Goal: Transaction & Acquisition: Purchase product/service

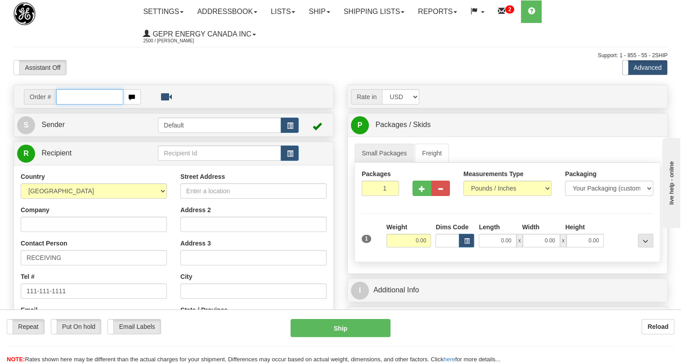
paste input "0086690877"
click at [68, 98] on input "0086690877" at bounding box center [89, 96] width 67 height 15
type input "86690877"
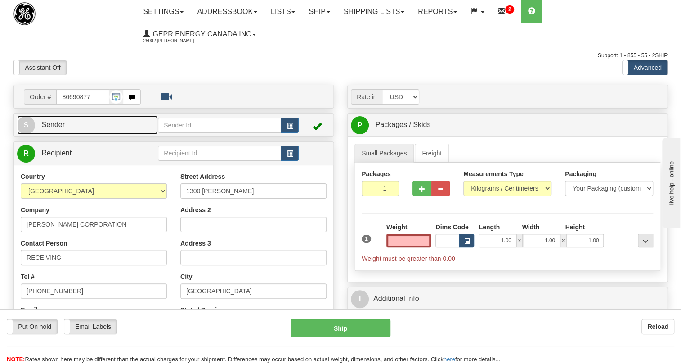
type input "0.00"
click at [59, 121] on span "Sender" at bounding box center [52, 125] width 23 height 8
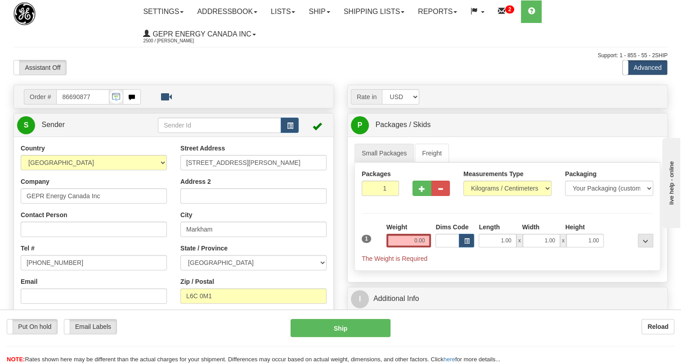
type input "MARKHAM"
click at [52, 263] on input "[PHONE_NUMBER]" at bounding box center [94, 262] width 146 height 15
paste input "[PHONE_NUMBER]"
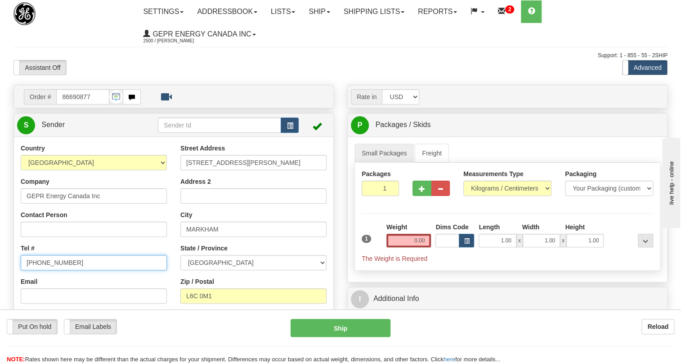
type input "[PHONE_NUMBER]"
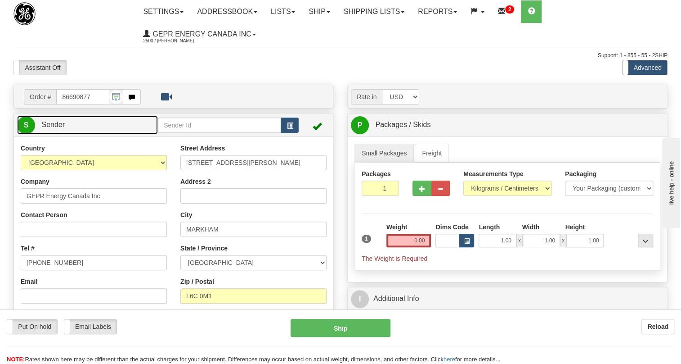
click at [53, 124] on span "Sender" at bounding box center [52, 125] width 23 height 8
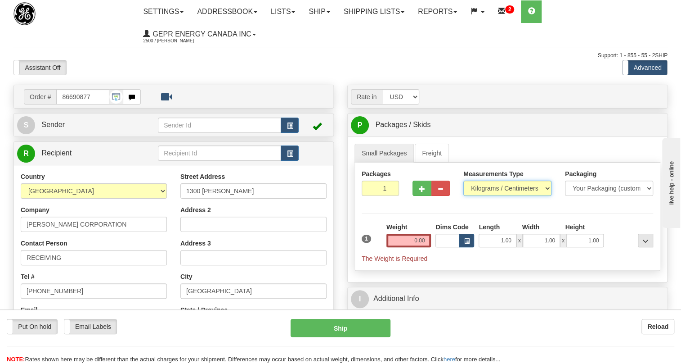
click at [500, 188] on select "Pounds / Inches Kilograms / Centimeters" at bounding box center [507, 187] width 88 height 15
select select "0"
click at [463, 180] on select "Pounds / Inches Kilograms / Centimeters" at bounding box center [507, 187] width 88 height 15
click at [405, 238] on input "0.00" at bounding box center [408, 239] width 45 height 13
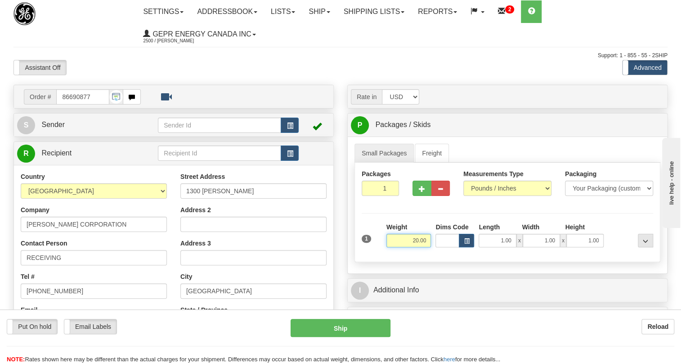
type input "20.00"
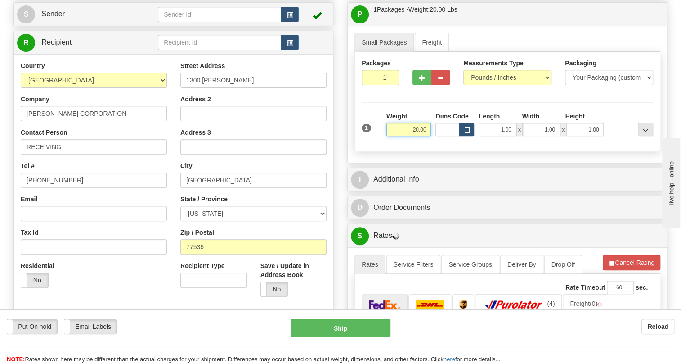
scroll to position [122, 0]
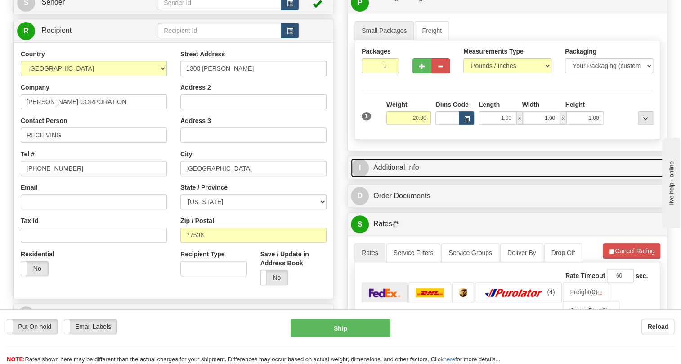
click at [400, 163] on link "I Additional Info" at bounding box center [507, 167] width 313 height 18
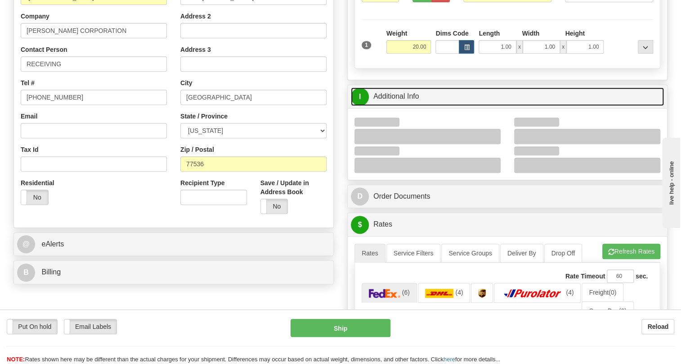
scroll to position [204, 0]
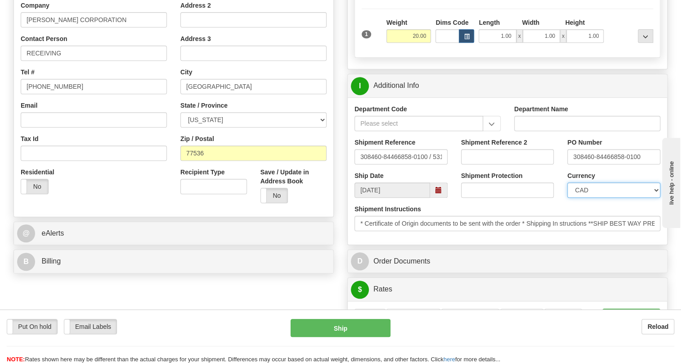
click at [599, 186] on select "CAD USD EUR ZAR [PERSON_NAME] ARN AUD AUS AWG BBD BFR BGN BHD BMD BND BRC BRL C…" at bounding box center [613, 189] width 93 height 15
select select "1"
click at [567, 182] on select "CAD USD EUR ZAR [PERSON_NAME] ARN AUD AUS AWG BBD BFR BGN BHD BMD BND BRC BRL C…" at bounding box center [613, 189] width 93 height 15
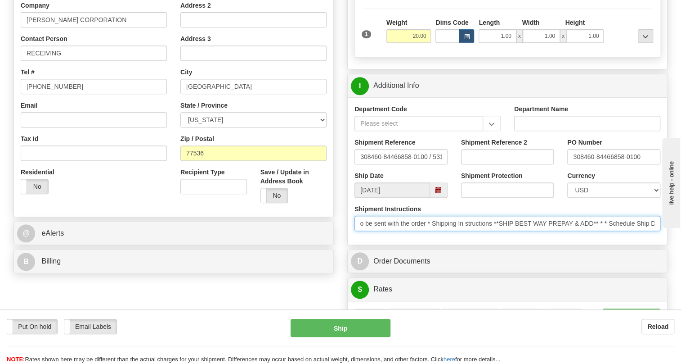
scroll to position [0, 0]
drag, startPoint x: 561, startPoint y: 221, endPoint x: 358, endPoint y: 236, distance: 203.9
click at [358, 236] on div "Shipment Instructions * Certificate of Origin documents to be sent with the ord…" at bounding box center [507, 220] width 319 height 33
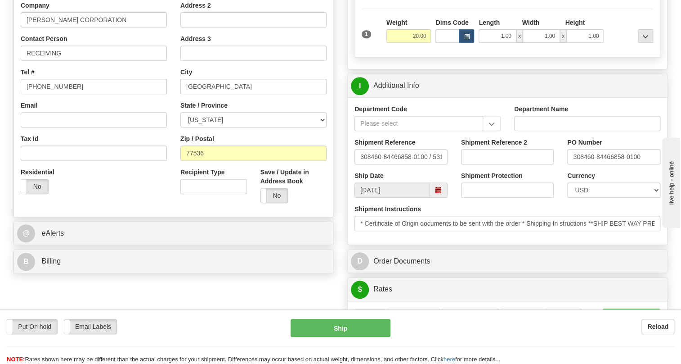
click at [393, 239] on div "Department Code Department Name Shipment Reference 308460-84466858-0100 / 53121…" at bounding box center [507, 170] width 319 height 147
click at [120, 185] on div "Residential Yes No" at bounding box center [94, 183] width 160 height 33
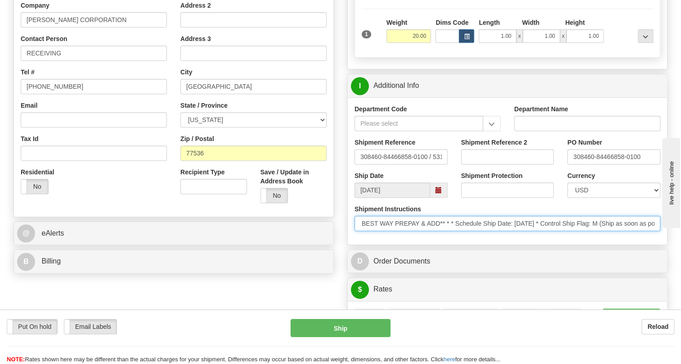
scroll to position [0, 423]
drag, startPoint x: 568, startPoint y: 223, endPoint x: 366, endPoint y: 232, distance: 202.2
click at [366, 232] on div "Shipment Instructions * Certificate of Origin documents to be sent with the ord…" at bounding box center [507, 220] width 319 height 33
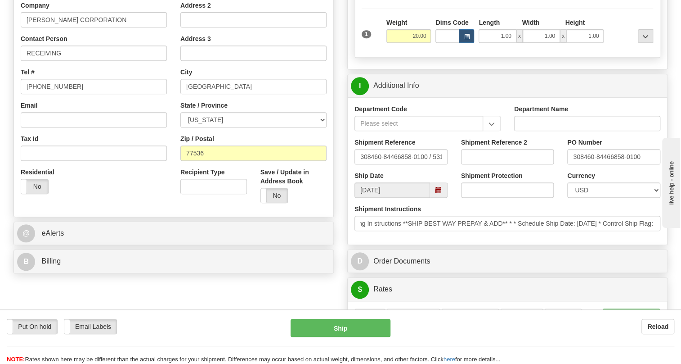
scroll to position [0, 0]
click at [411, 242] on div "Department Code Department Name Shipment Reference 308460-84466858-0100 / 53121…" at bounding box center [507, 170] width 319 height 147
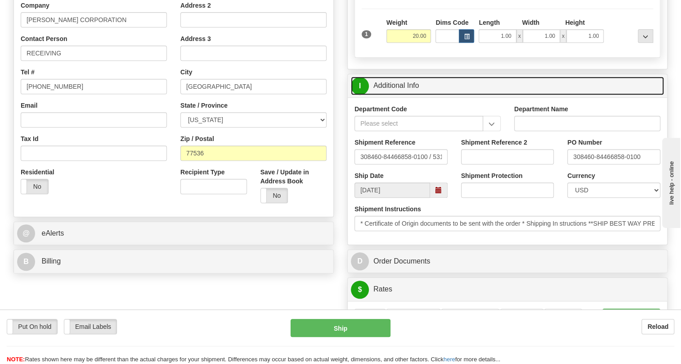
click at [408, 85] on link "I Additional Info" at bounding box center [507, 85] width 313 height 18
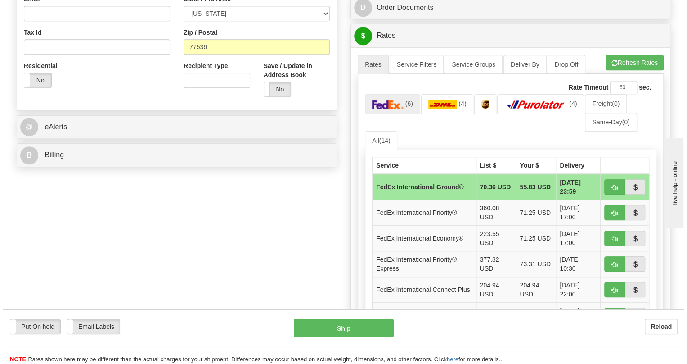
scroll to position [327, 0]
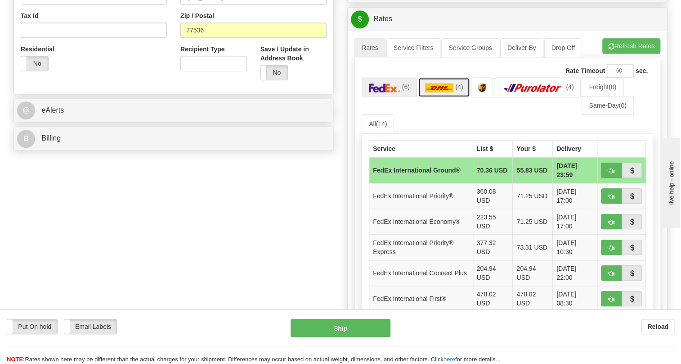
click at [440, 83] on img at bounding box center [439, 87] width 29 height 9
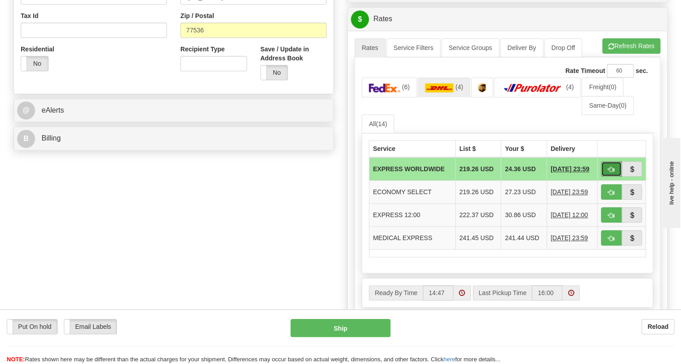
click at [609, 166] on span "button" at bounding box center [611, 169] width 6 height 6
type input "P"
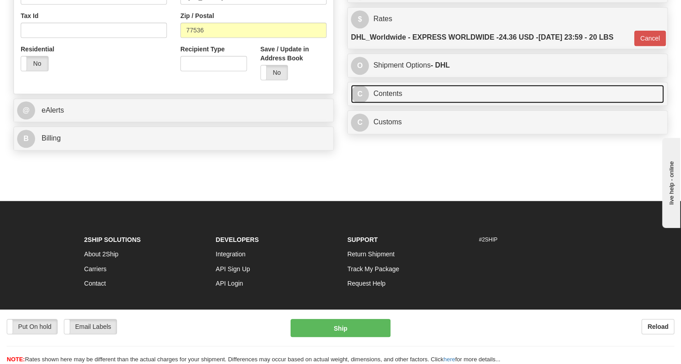
click at [391, 94] on link "C Contents" at bounding box center [507, 94] width 313 height 18
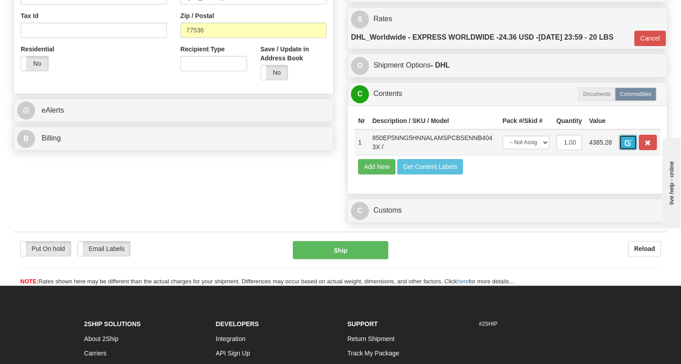
click at [630, 142] on span "button" at bounding box center [628, 143] width 6 height 6
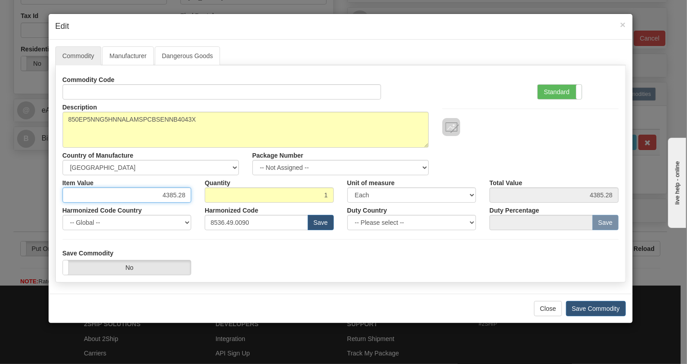
click at [175, 196] on input "4385.28" at bounding box center [127, 194] width 129 height 15
paste input "3.629,28"
drag, startPoint x: 185, startPoint y: 193, endPoint x: 135, endPoint y: 199, distance: 50.7
click at [135, 199] on input "4383.629,28.28" at bounding box center [127, 194] width 129 height 15
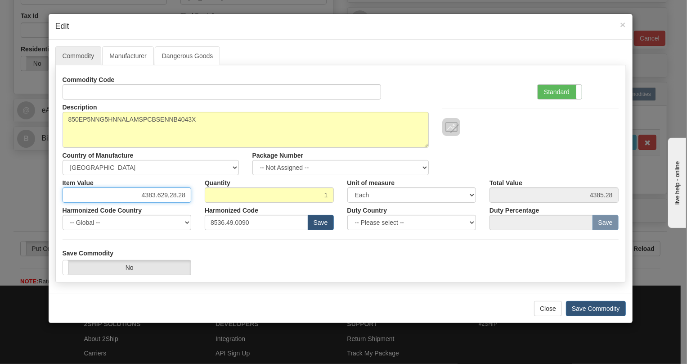
paste input "3.629,"
click at [168, 193] on input "3.629,28" at bounding box center [127, 194] width 129 height 15
click at [163, 197] on input "3.629,28" at bounding box center [127, 194] width 129 height 15
click at [177, 197] on input "3629,28" at bounding box center [127, 194] width 129 height 15
type input "3629.28"
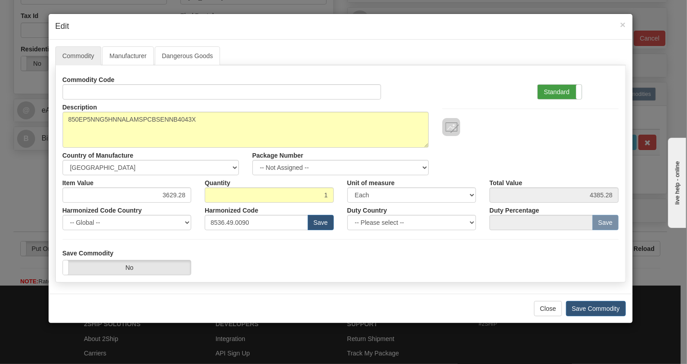
type input "3629.28"
click at [556, 92] on label "Standard" at bounding box center [560, 92] width 44 height 14
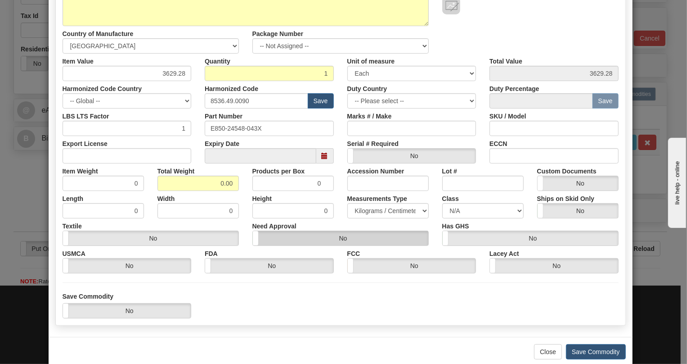
scroll to position [122, 0]
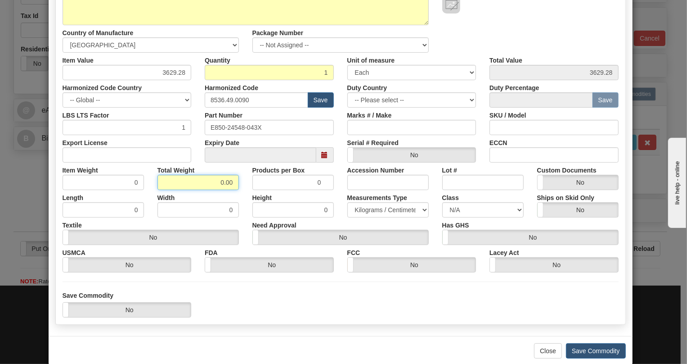
click at [207, 184] on input "0.00" at bounding box center [197, 182] width 81 height 15
type input "1.00"
type input "1.0000"
click at [368, 206] on select "Pounds / Inches Kilograms / Centimeters" at bounding box center [387, 209] width 81 height 15
select select "0"
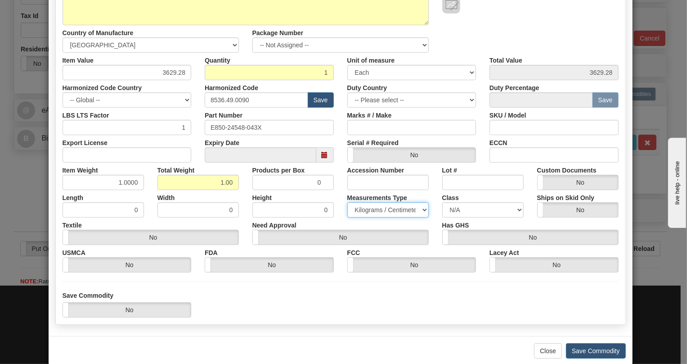
click at [347, 202] on select "Pounds / Inches Kilograms / Centimeters" at bounding box center [387, 209] width 81 height 15
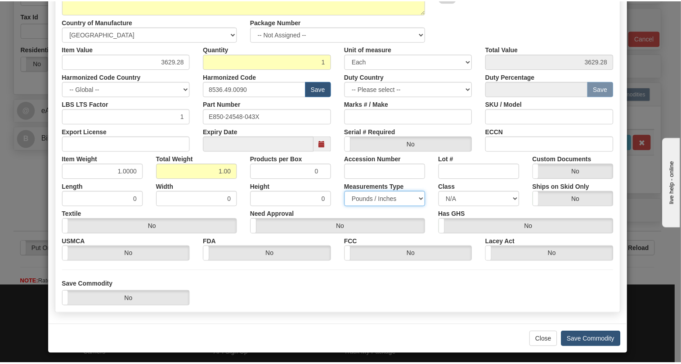
scroll to position [137, 0]
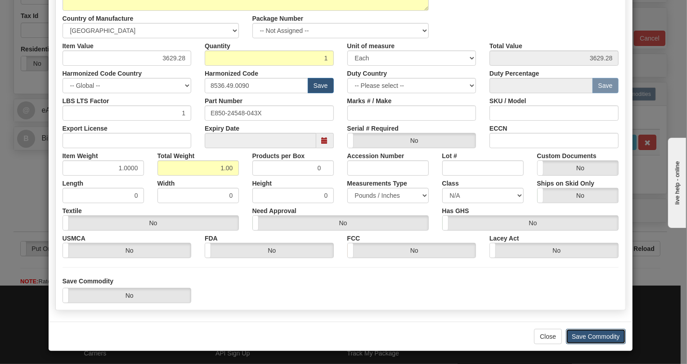
click at [596, 337] on button "Save Commodity" at bounding box center [596, 335] width 60 height 15
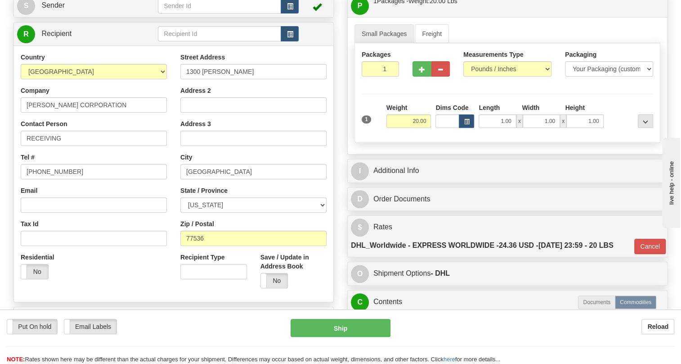
scroll to position [40, 0]
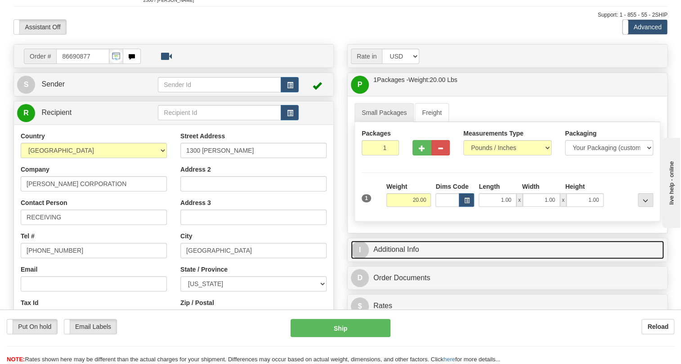
click at [404, 245] on link "I Additional Info" at bounding box center [507, 249] width 313 height 18
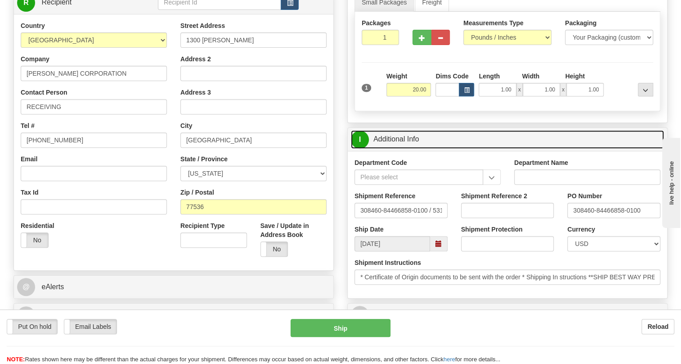
scroll to position [163, 0]
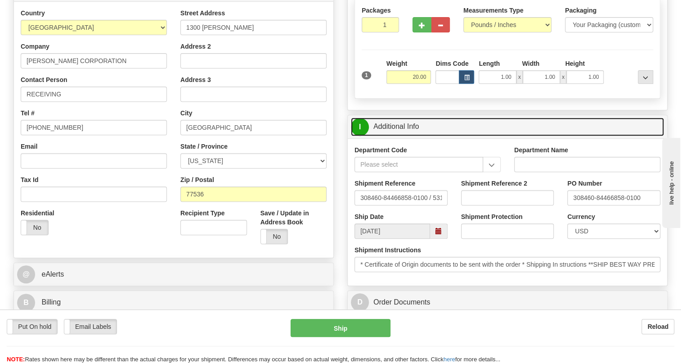
click at [404, 128] on link "I Additional Info" at bounding box center [507, 126] width 313 height 18
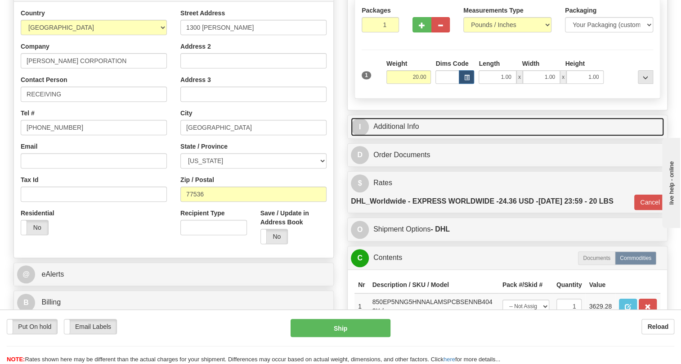
click at [404, 128] on link "I Additional Info" at bounding box center [507, 126] width 313 height 18
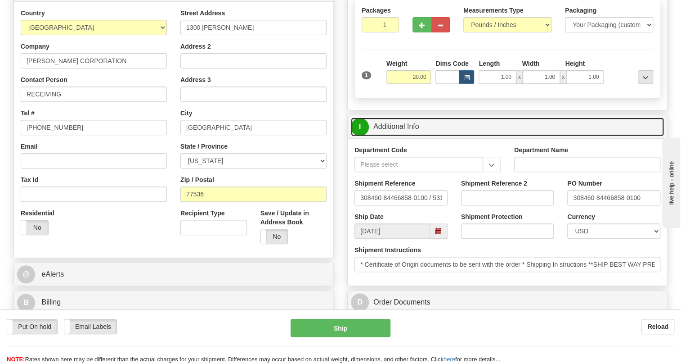
click at [404, 128] on link "I Additional Info" at bounding box center [507, 126] width 313 height 18
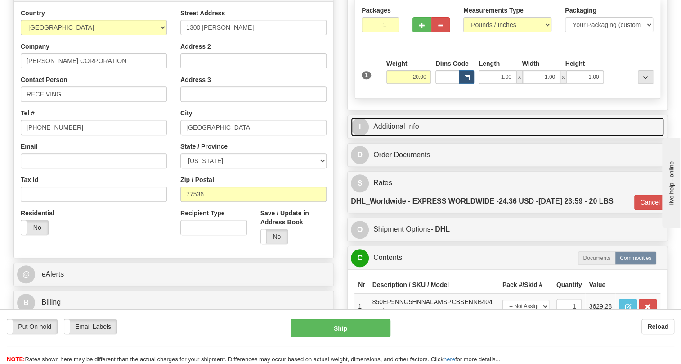
click at [404, 128] on link "I Additional Info" at bounding box center [507, 126] width 313 height 18
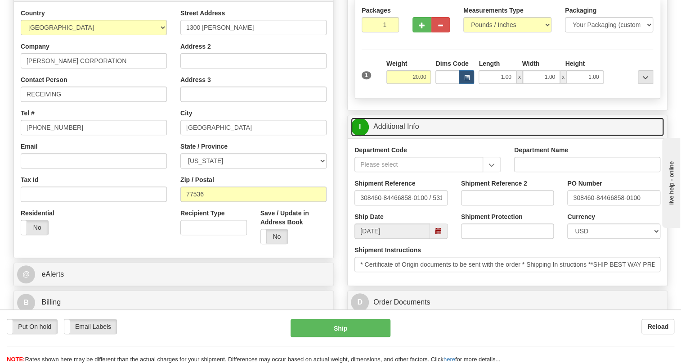
click at [404, 128] on link "I Additional Info" at bounding box center [507, 126] width 313 height 18
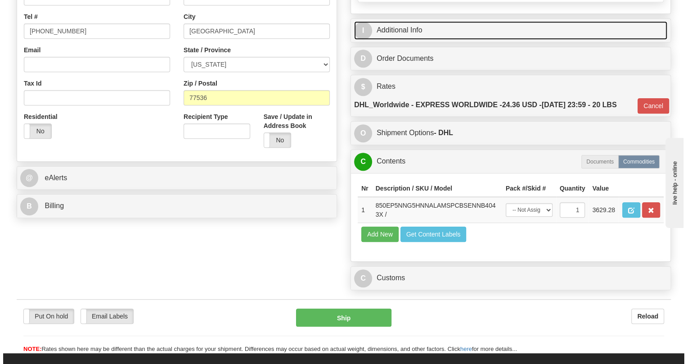
scroll to position [286, 0]
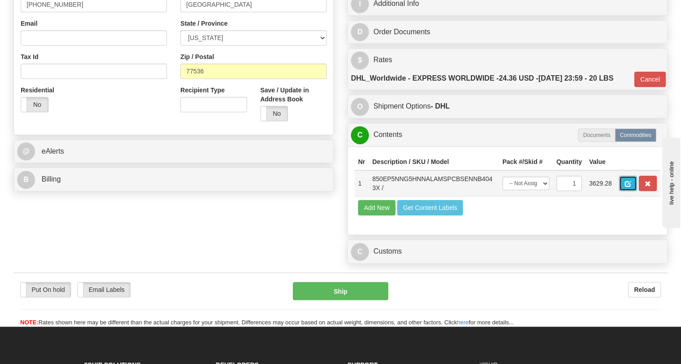
click at [625, 184] on span "button" at bounding box center [628, 184] width 6 height 6
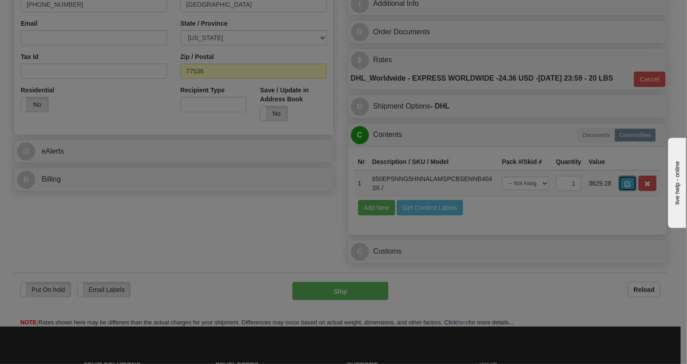
scroll to position [0, 0]
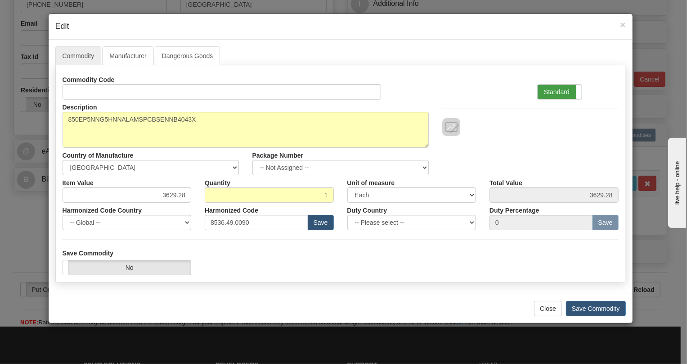
click at [556, 89] on label "Standard" at bounding box center [560, 92] width 44 height 14
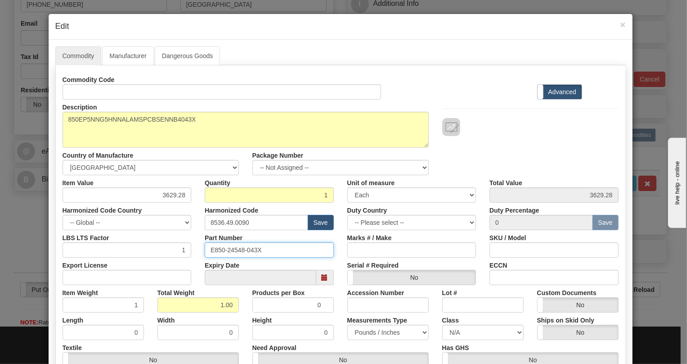
click at [236, 250] on input "E850-24548-043X" at bounding box center [269, 249] width 129 height 15
click at [332, 261] on div "Expiry Date" at bounding box center [269, 270] width 143 height 27
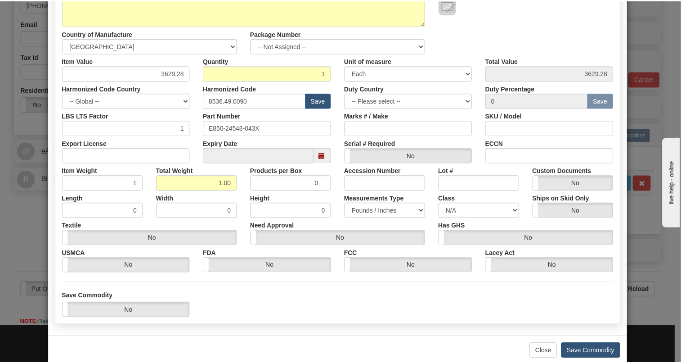
scroll to position [137, 0]
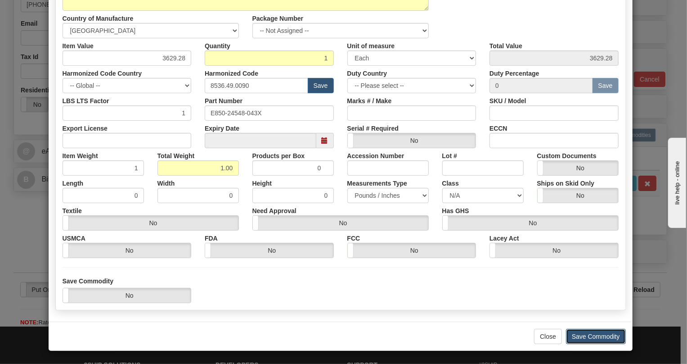
click at [591, 334] on button "Save Commodity" at bounding box center [596, 335] width 60 height 15
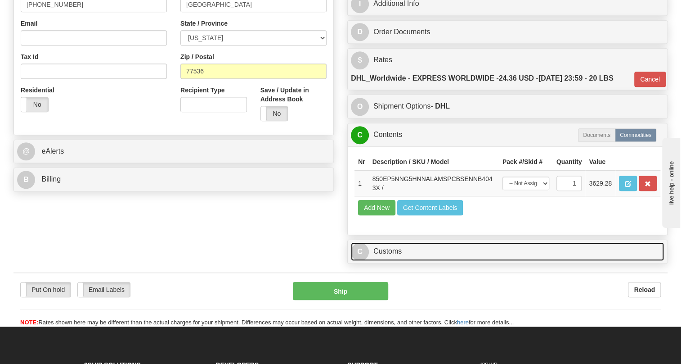
click at [397, 252] on link "C Customs" at bounding box center [507, 251] width 313 height 18
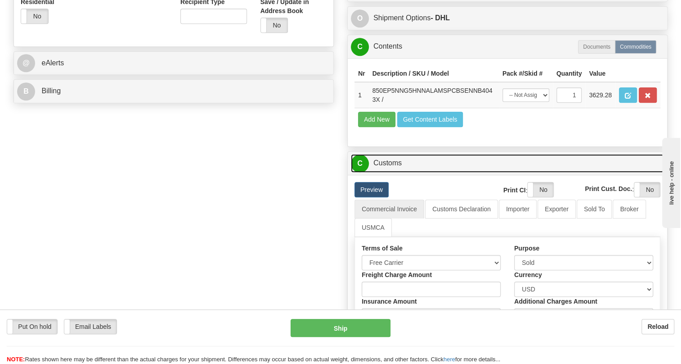
scroll to position [409, 0]
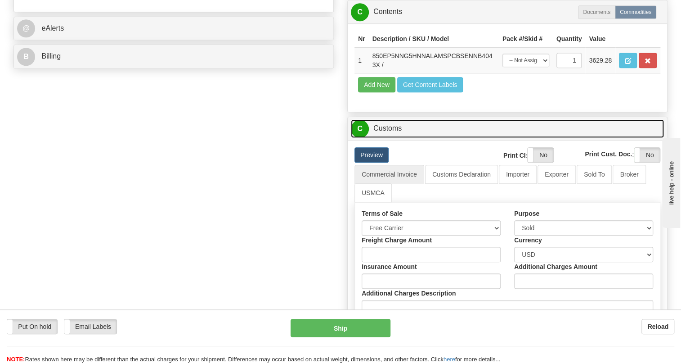
click at [399, 127] on link "C Customs" at bounding box center [507, 128] width 313 height 18
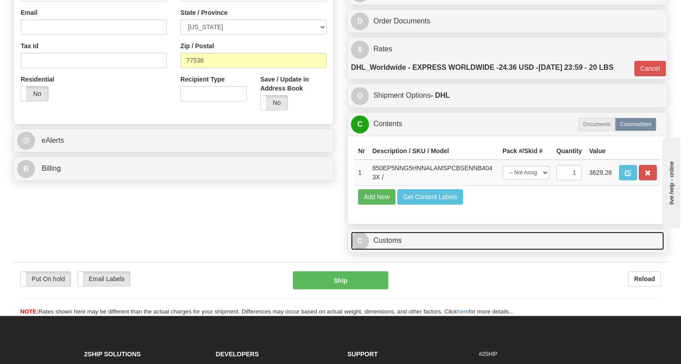
scroll to position [245, 0]
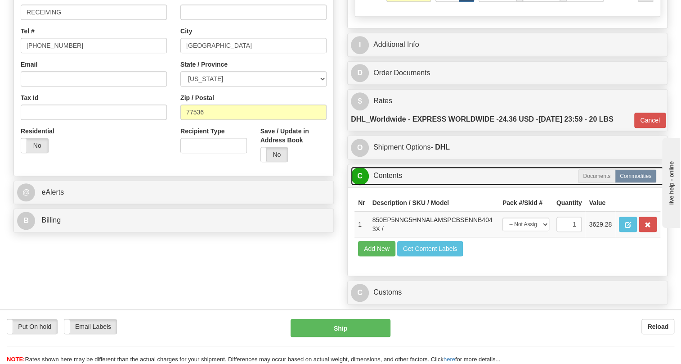
click at [385, 174] on link "C Contents" at bounding box center [507, 175] width 313 height 18
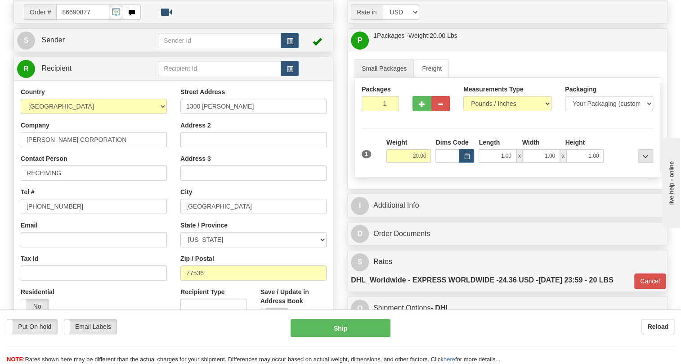
scroll to position [81, 0]
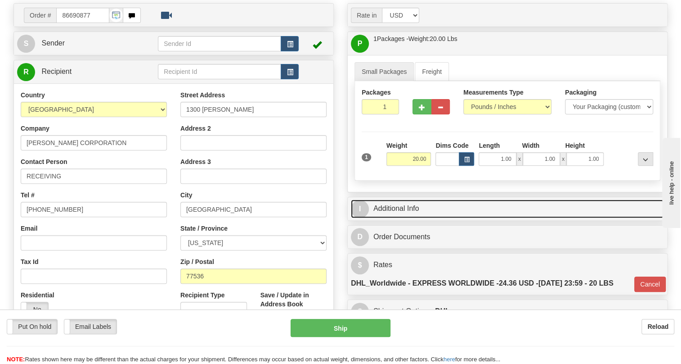
click at [382, 203] on link "I Additional Info" at bounding box center [507, 208] width 313 height 18
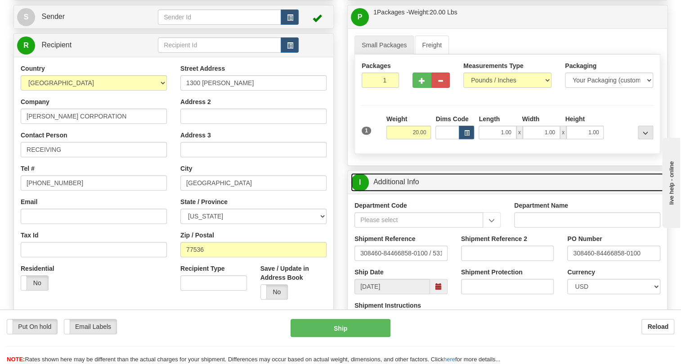
scroll to position [122, 0]
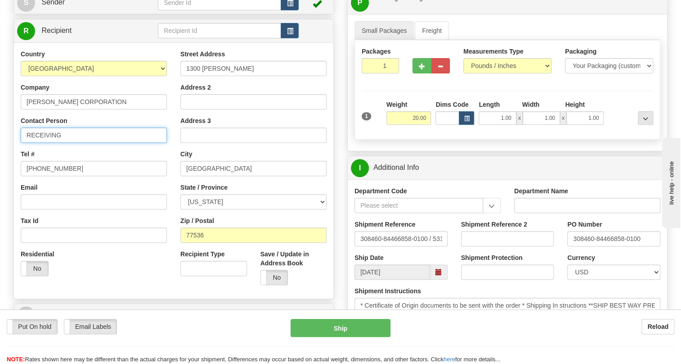
click at [40, 134] on input "RECEIVING" at bounding box center [94, 134] width 146 height 15
paste input "Attn: Mr. Steve Huskey"
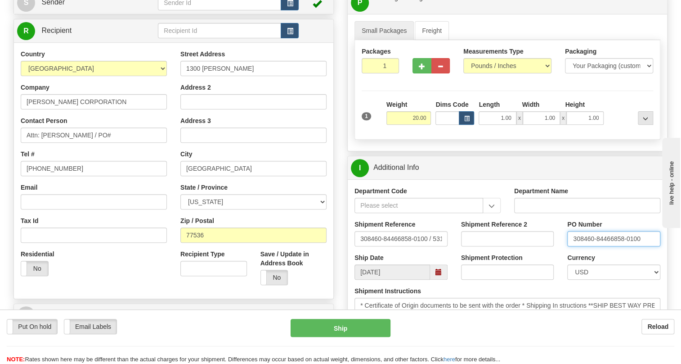
click at [600, 237] on input "308460-84466858-0100" at bounding box center [613, 238] width 93 height 15
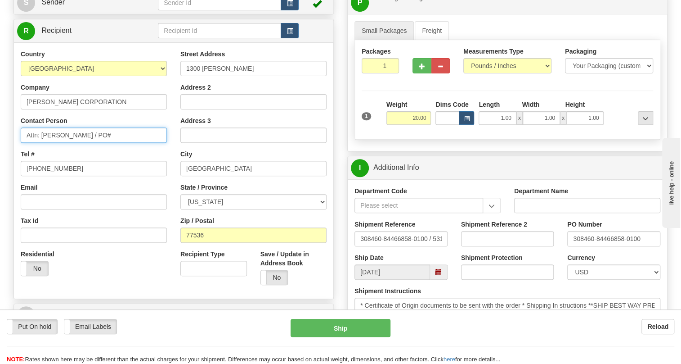
click at [137, 138] on input "Attn: Mr. Steve Huskey / PO#" at bounding box center [94, 134] width 146 height 15
paste input "308460-84466858-0100"
drag, startPoint x: 162, startPoint y: 135, endPoint x: 79, endPoint y: 134, distance: 82.8
click at [79, 134] on input "Attn: Mr. Steve Huskey / PO# 308460-84466858-0100" at bounding box center [94, 134] width 146 height 15
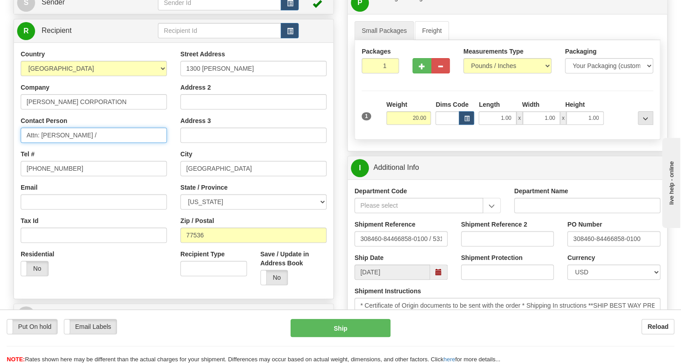
scroll to position [0, 0]
type input "Attn: Mr. Steve Huskey /"
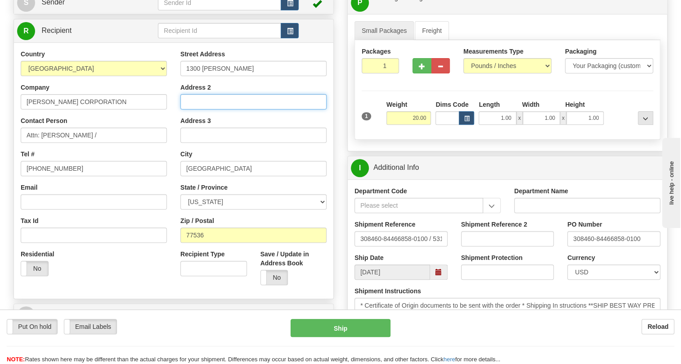
click at [197, 103] on input "Address 2" at bounding box center [253, 101] width 146 height 15
paste input "PO# 308460-84466858-0100"
type input "PO# 308460-84466858-0100"
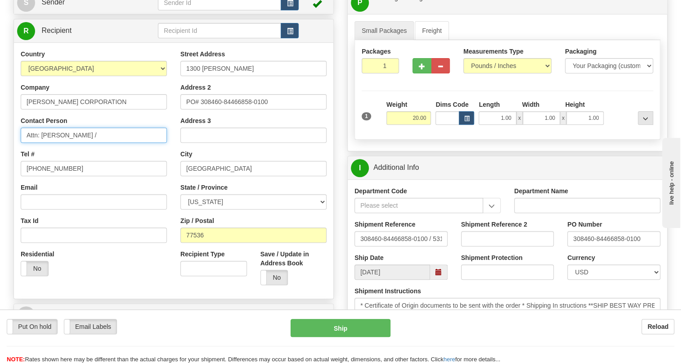
click at [105, 139] on input "Attn: Mr. Steve Huskey /" at bounding box center [94, 134] width 146 height 15
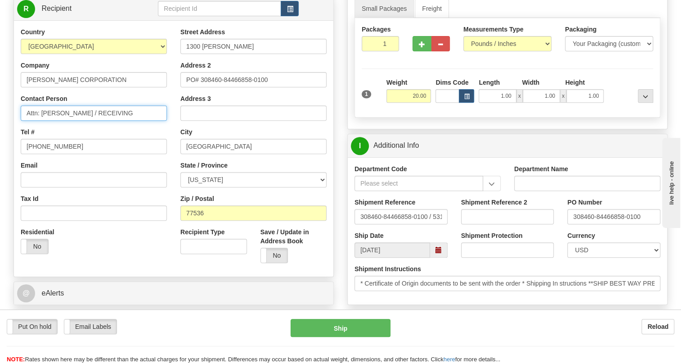
scroll to position [163, 0]
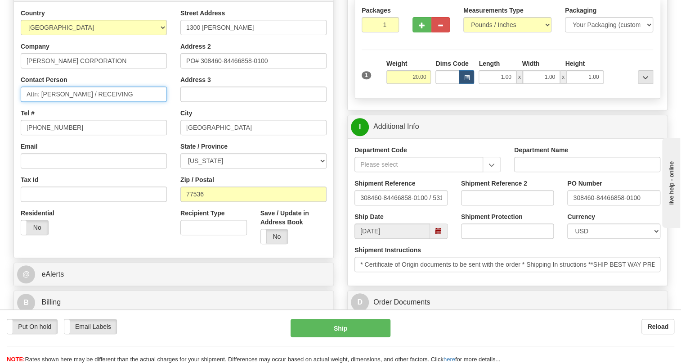
type input "Attn: Mr. Steve Huskey / RECEIVING"
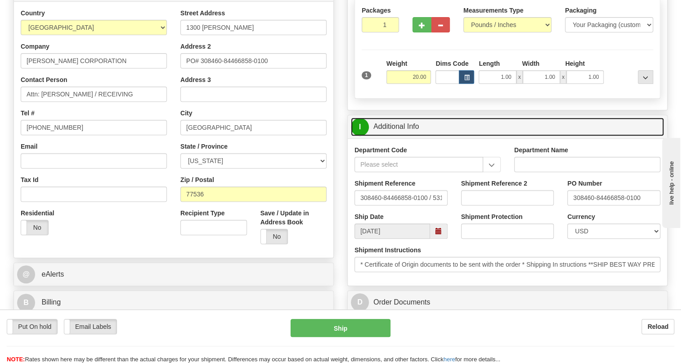
click at [405, 127] on link "I Additional Info" at bounding box center [507, 126] width 313 height 18
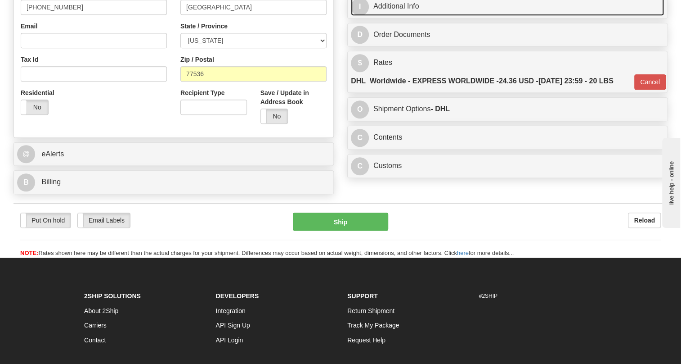
scroll to position [286, 0]
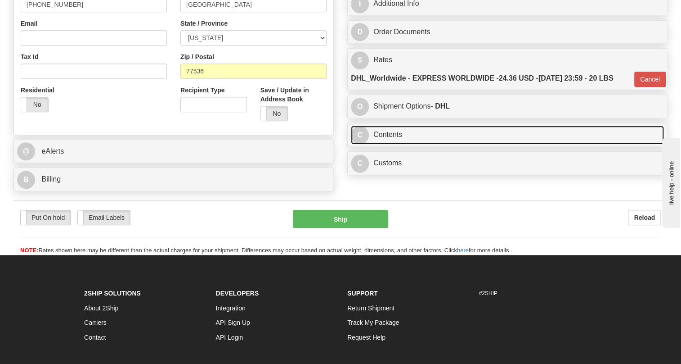
click at [391, 133] on link "C Contents" at bounding box center [507, 135] width 313 height 18
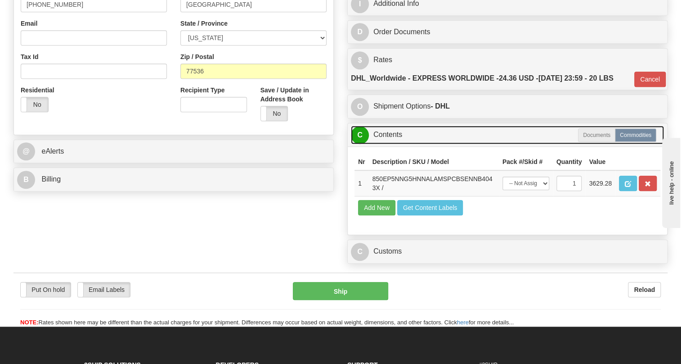
click at [391, 133] on link "C Contents" at bounding box center [507, 135] width 313 height 18
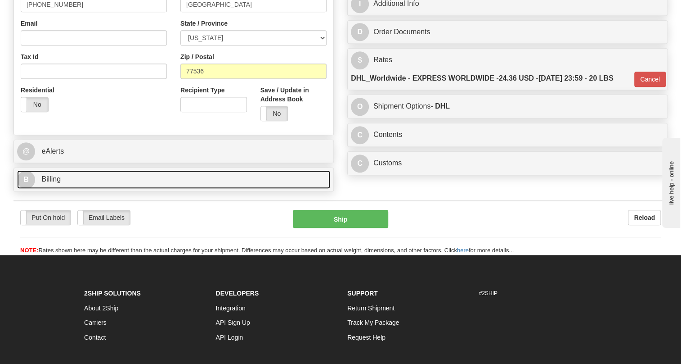
click at [54, 178] on span "Billing" at bounding box center [50, 179] width 19 height 8
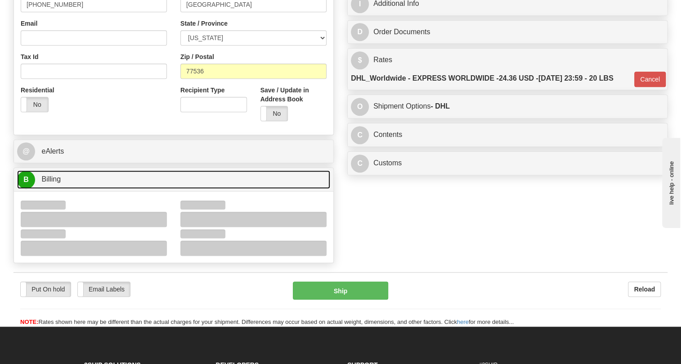
click at [54, 178] on span "Billing" at bounding box center [50, 179] width 19 height 8
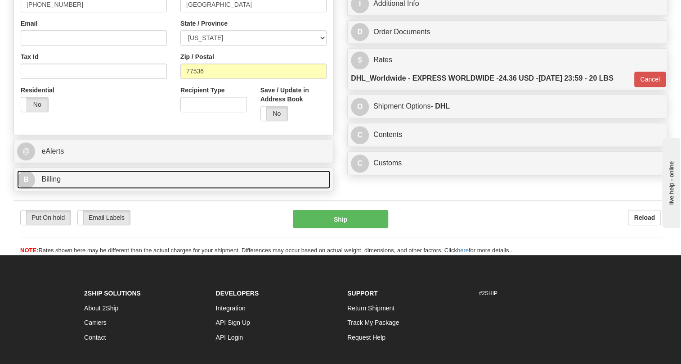
click at [54, 178] on span "Billing" at bounding box center [50, 179] width 19 height 8
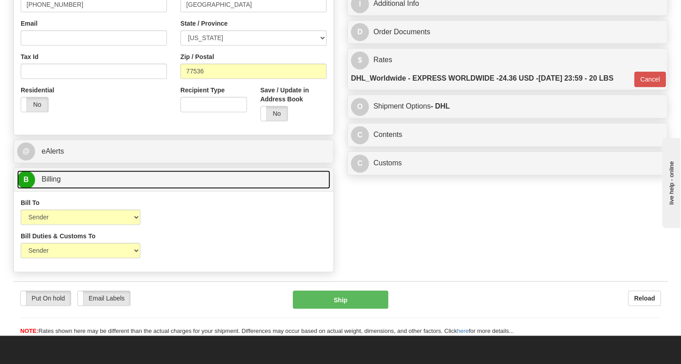
click at [54, 178] on span "Billing" at bounding box center [50, 179] width 19 height 8
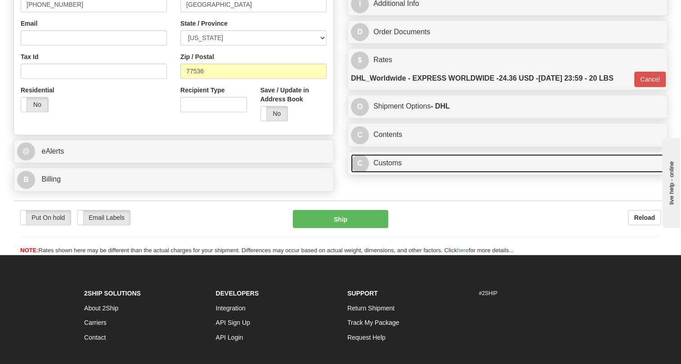
click at [390, 166] on link "C Customs" at bounding box center [507, 163] width 313 height 18
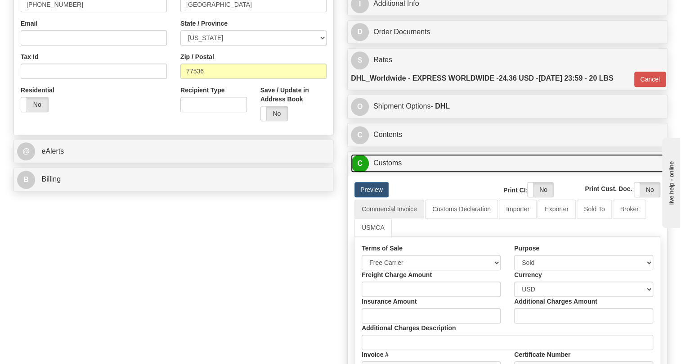
click at [390, 166] on link "C Customs" at bounding box center [507, 163] width 313 height 18
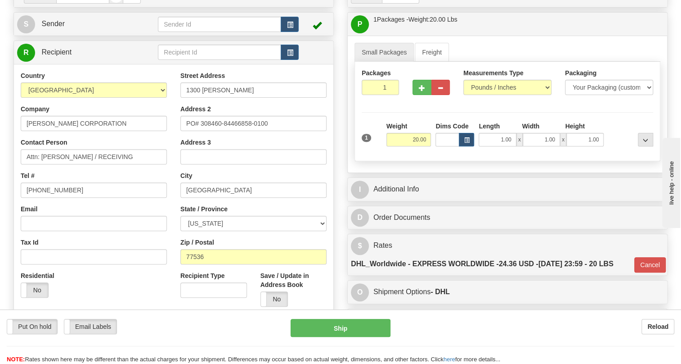
scroll to position [81, 0]
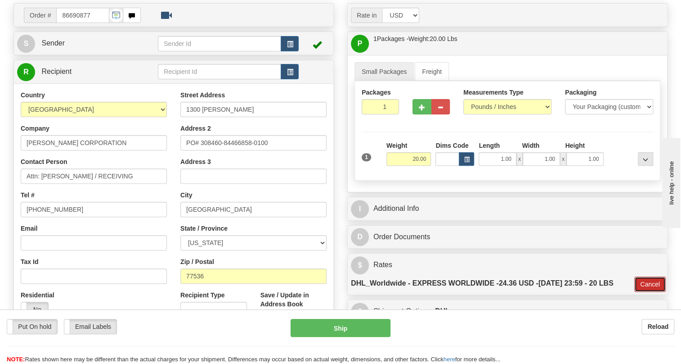
click at [647, 285] on button "Cancel" at bounding box center [649, 283] width 31 height 15
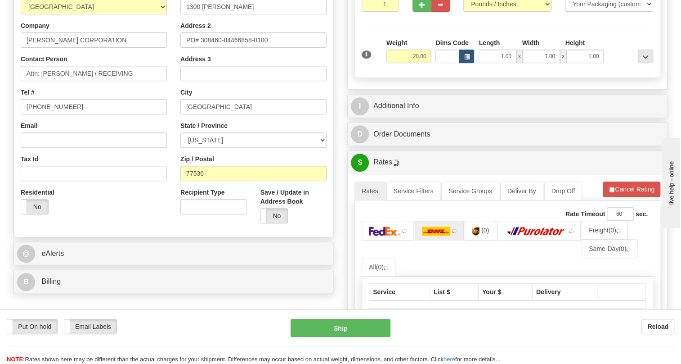
scroll to position [204, 0]
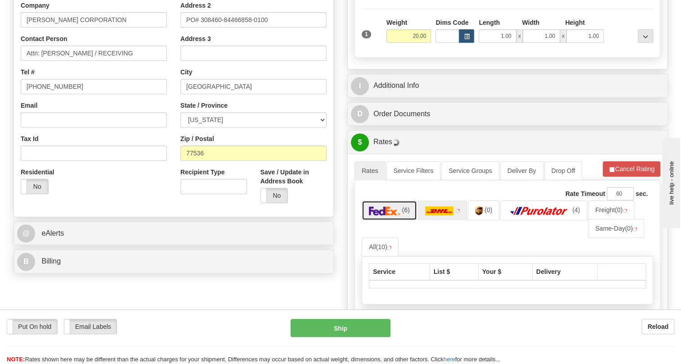
click at [386, 210] on img at bounding box center [384, 210] width 31 height 9
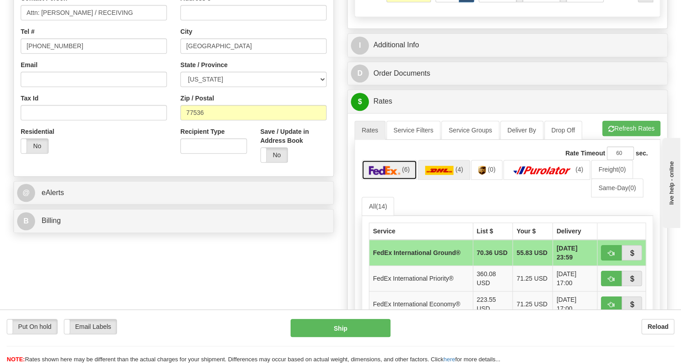
scroll to position [245, 0]
click at [441, 170] on img at bounding box center [439, 169] width 29 height 9
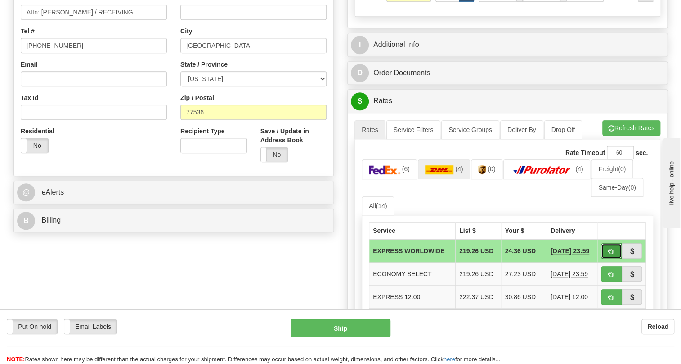
click at [610, 253] on span "button" at bounding box center [611, 251] width 6 height 6
type input "P"
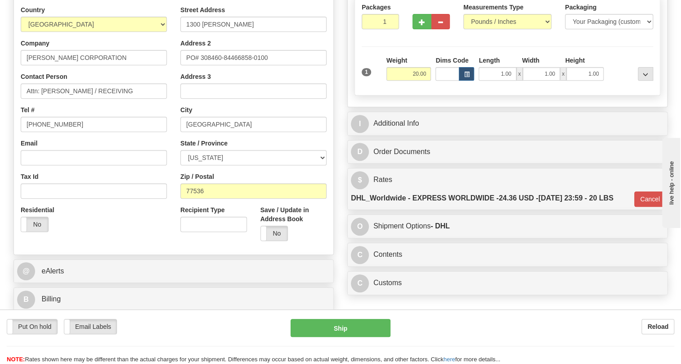
scroll to position [163, 0]
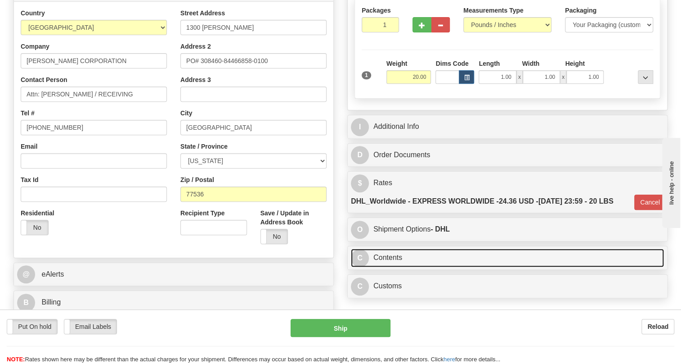
click at [400, 256] on link "C Contents" at bounding box center [507, 257] width 313 height 18
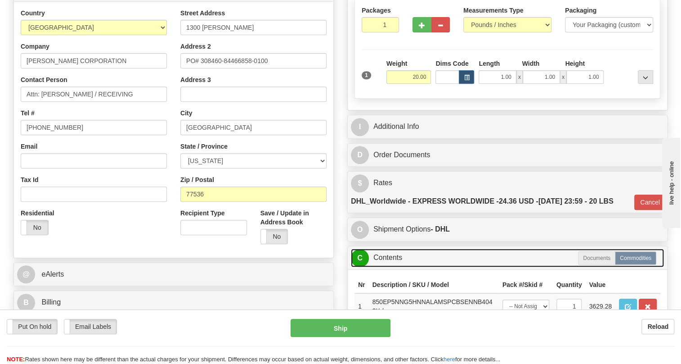
click at [383, 255] on link "C Contents" at bounding box center [507, 257] width 313 height 18
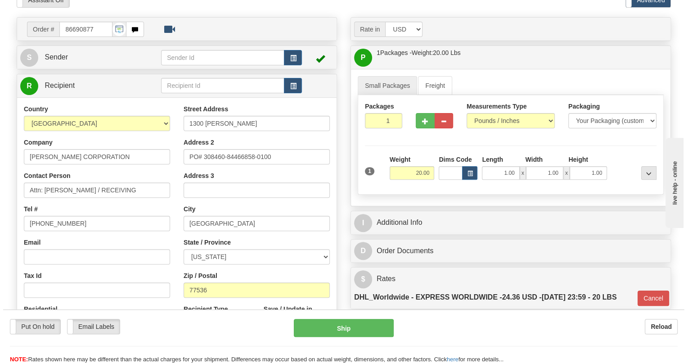
scroll to position [81, 0]
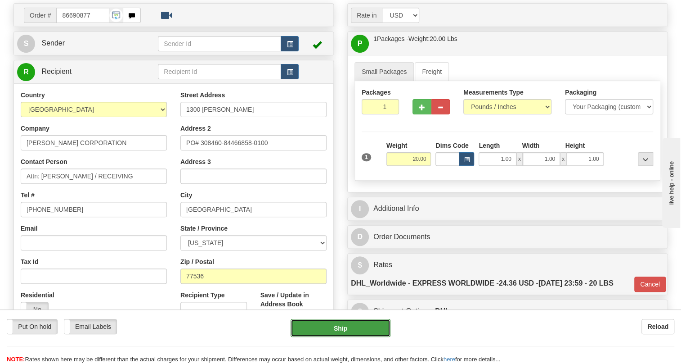
click at [344, 328] on button "Ship" at bounding box center [341, 328] width 100 height 18
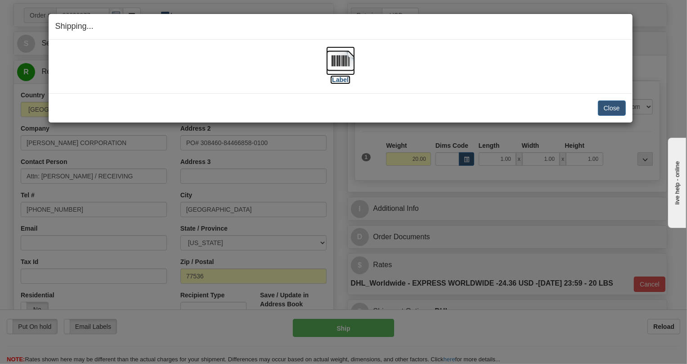
click at [341, 62] on img at bounding box center [340, 60] width 29 height 29
click at [612, 107] on button "Close" at bounding box center [612, 107] width 28 height 15
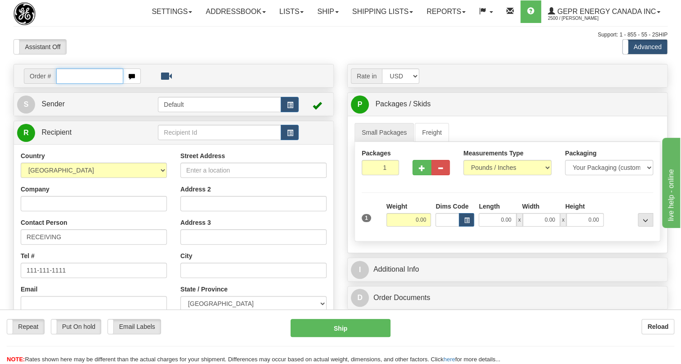
click at [76, 84] on input "text" at bounding box center [89, 75] width 67 height 15
paste input "0086690878"
click at [68, 84] on input "0086690878" at bounding box center [89, 75] width 67 height 15
type input "86690878"
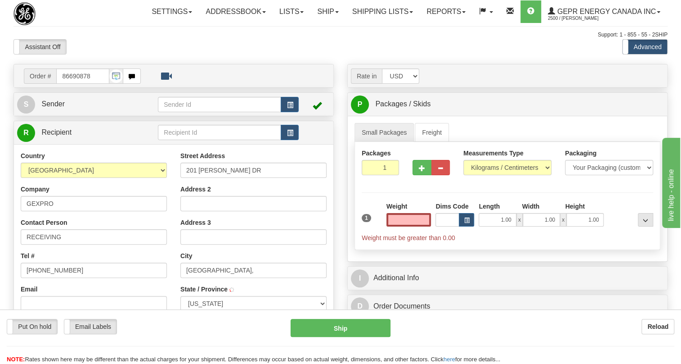
type input "GREENVILLE"
type input "0.00"
drag, startPoint x: 53, startPoint y: 121, endPoint x: 62, endPoint y: 139, distance: 20.3
click at [53, 108] on span "Sender" at bounding box center [52, 104] width 23 height 8
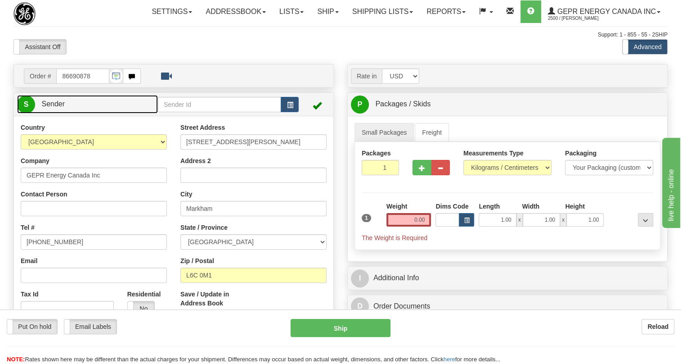
type input "MARKHAM"
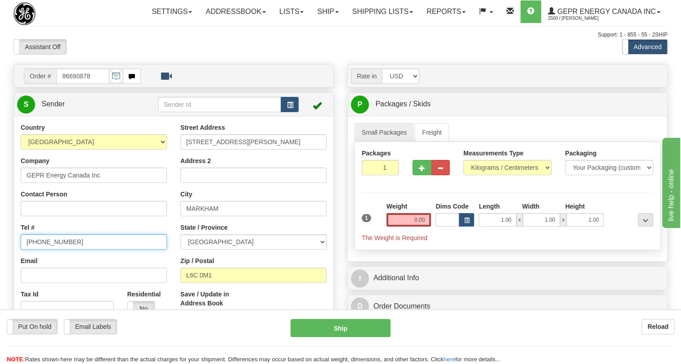
click at [58, 249] on input "[PHONE_NUMBER]" at bounding box center [94, 241] width 146 height 15
paste input "[PHONE_NUMBER]"
type input "[PHONE_NUMBER]"
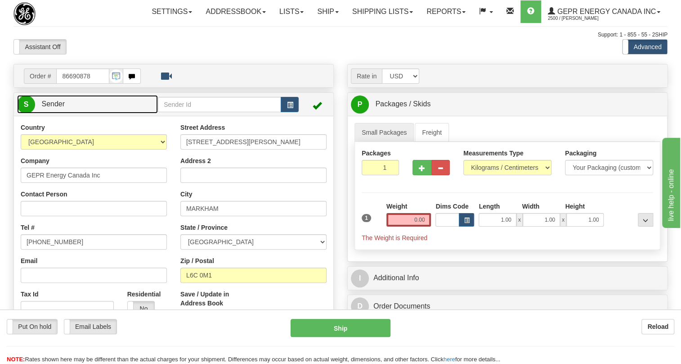
click at [54, 108] on span "Sender" at bounding box center [52, 104] width 23 height 8
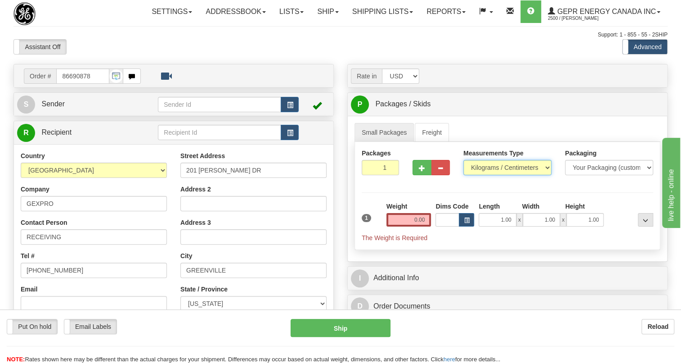
click at [509, 175] on select "Pounds / Inches Kilograms / Centimeters" at bounding box center [507, 167] width 88 height 15
select select "0"
click at [463, 175] on select "Pounds / Inches Kilograms / Centimeters" at bounding box center [507, 167] width 88 height 15
click at [402, 226] on input "0.00" at bounding box center [408, 219] width 45 height 13
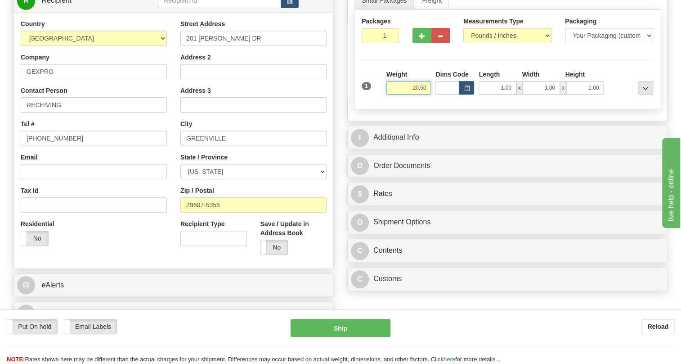
scroll to position [163, 0]
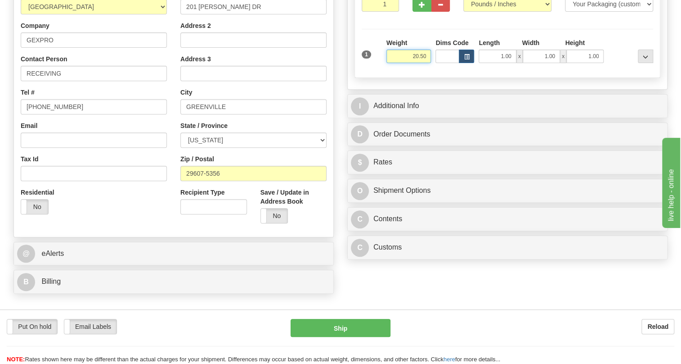
type input "20.50"
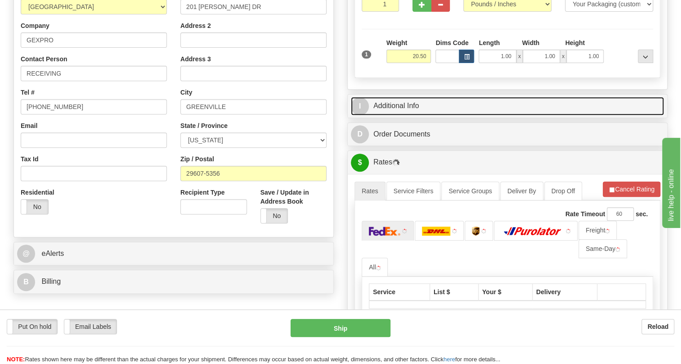
click at [405, 115] on link "I Additional Info" at bounding box center [507, 106] width 313 height 18
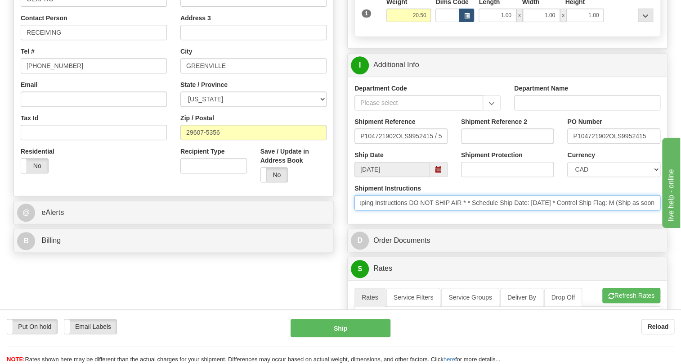
scroll to position [0, 0]
drag, startPoint x: 606, startPoint y: 220, endPoint x: 364, endPoint y: 225, distance: 242.5
click at [364, 210] on input "* Shipping Instructions DO NOT SHIP AIR * * Schedule Ship Date: 8/25/2025 * Con…" at bounding box center [508, 202] width 306 height 15
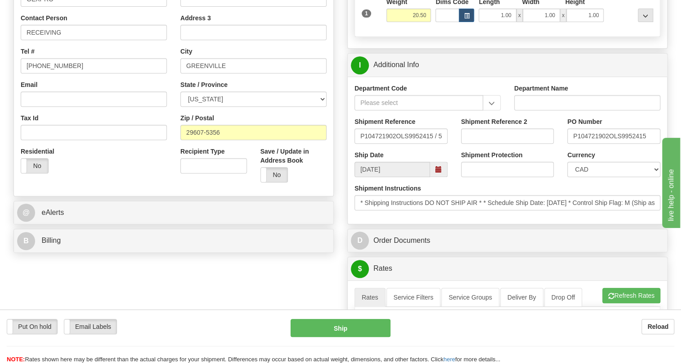
click at [389, 224] on div "Department Code Department Name Shipment Reference P104721902OLS9952415 / 53127…" at bounding box center [507, 149] width 319 height 147
click at [600, 177] on select "CAD USD EUR ZAR [PERSON_NAME] ARN AUD AUS AWG BBD BFR BGN BHD BMD BND BRC BRL C…" at bounding box center [613, 169] width 93 height 15
select select "1"
click at [567, 177] on select "CAD USD EUR ZAR [PERSON_NAME] ARN AUD AUS AWG BBD BFR BGN BHD BMD BND BRC BRL C…" at bounding box center [613, 169] width 93 height 15
drag, startPoint x: 609, startPoint y: 157, endPoint x: 571, endPoint y: 165, distance: 38.1
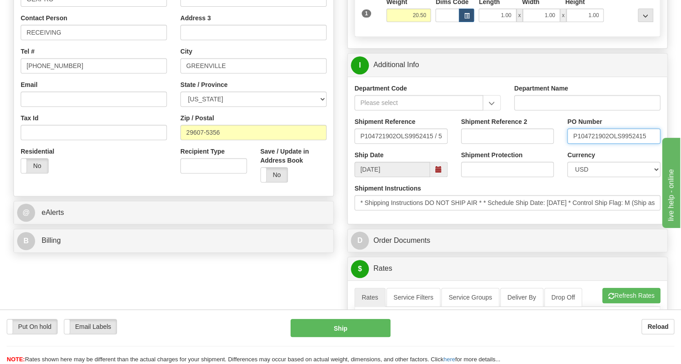
click at [571, 150] on div "PO Number P104721902OLS9952415" at bounding box center [614, 133] width 107 height 33
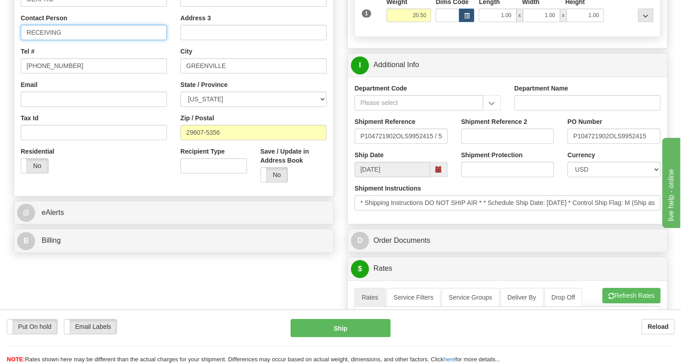
click at [83, 40] on input "RECEIVING" at bounding box center [94, 32] width 146 height 15
paste input "P104721902"
type input "RECEIVING / PO# P104721902"
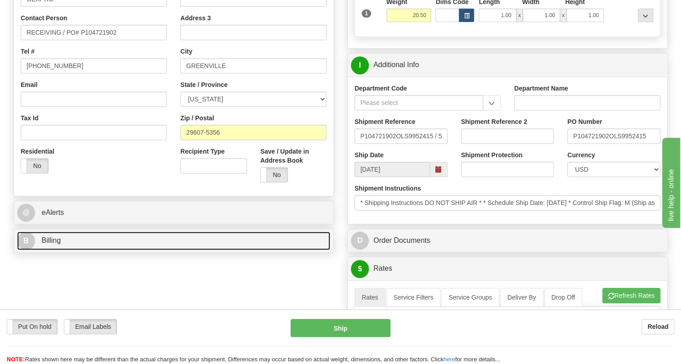
click at [56, 244] on span "Billing" at bounding box center [50, 240] width 19 height 8
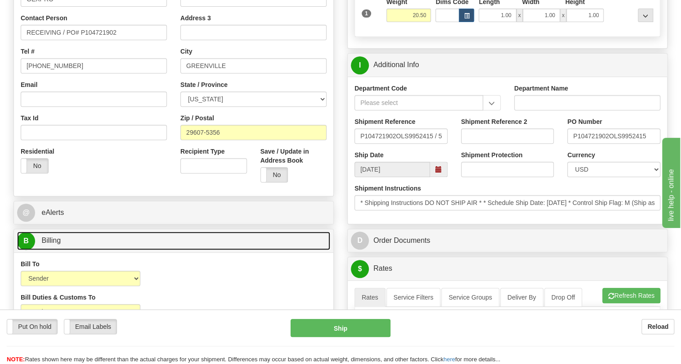
click at [51, 244] on span "Billing" at bounding box center [50, 240] width 19 height 8
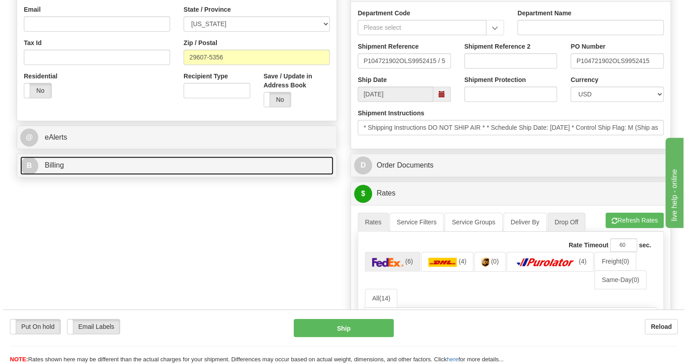
scroll to position [286, 0]
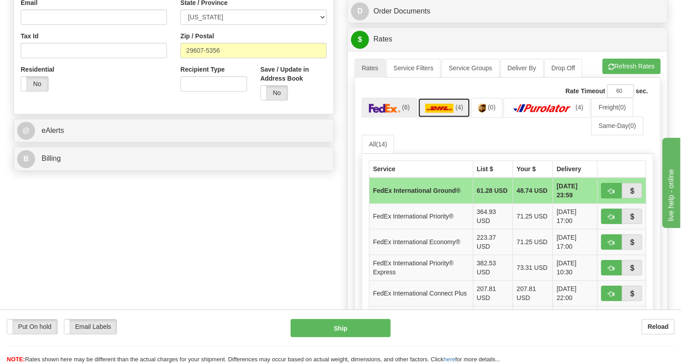
click at [435, 112] on img at bounding box center [439, 107] width 29 height 9
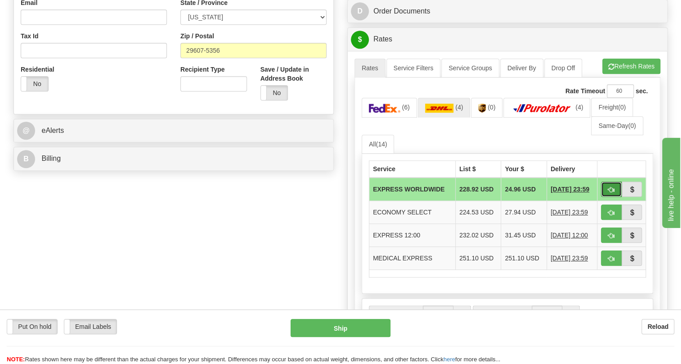
click at [612, 193] on span "button" at bounding box center [611, 190] width 6 height 6
type input "P"
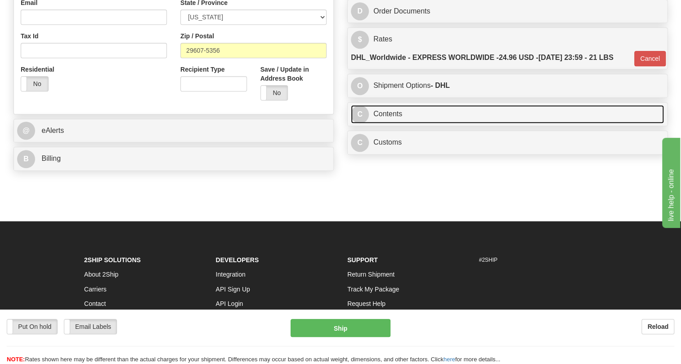
click at [393, 123] on link "C Contents" at bounding box center [507, 114] width 313 height 18
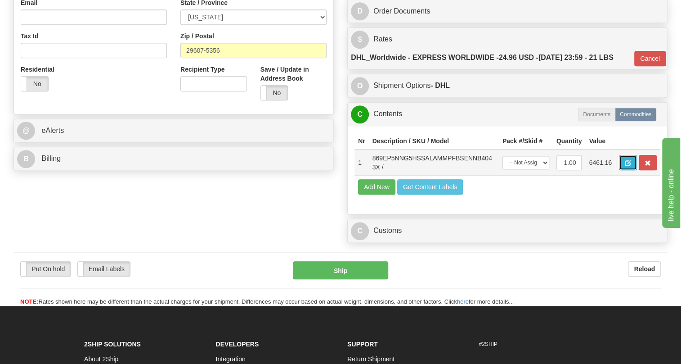
click at [632, 170] on button "button" at bounding box center [628, 162] width 18 height 15
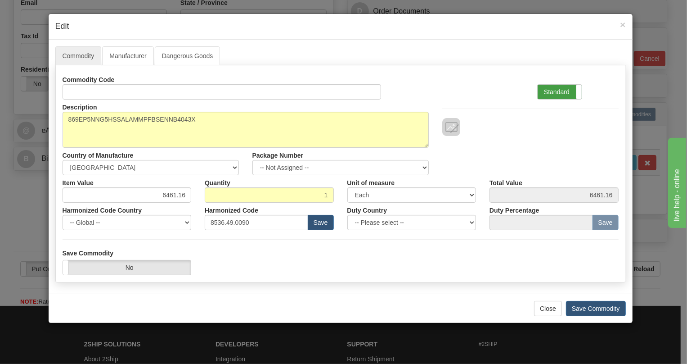
click at [552, 90] on label "Standard" at bounding box center [560, 92] width 44 height 14
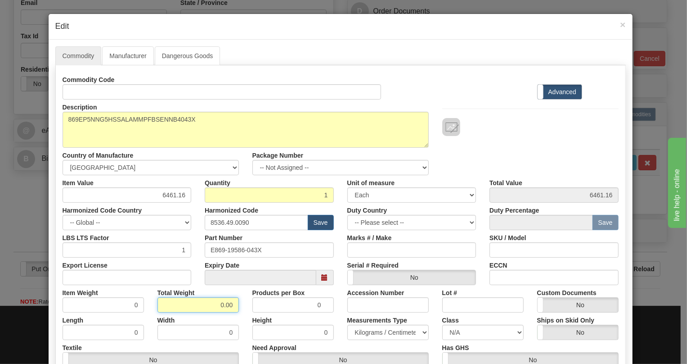
click at [215, 305] on input "0.00" at bounding box center [197, 304] width 81 height 15
type input "1.00"
type input "1.0000"
click at [367, 328] on select "Pounds / Inches Kilograms / Centimeters" at bounding box center [387, 331] width 81 height 15
select select "0"
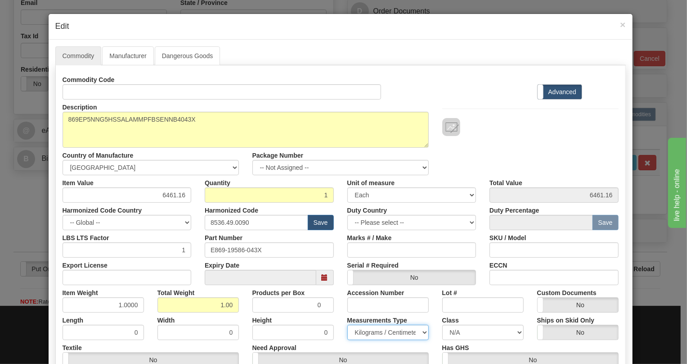
click at [347, 324] on select "Pounds / Inches Kilograms / Centimeters" at bounding box center [387, 331] width 81 height 15
click at [236, 248] on input "E869-19586-043X" at bounding box center [269, 249] width 129 height 15
drag, startPoint x: 236, startPoint y: 248, endPoint x: 335, endPoint y: 281, distance: 104.1
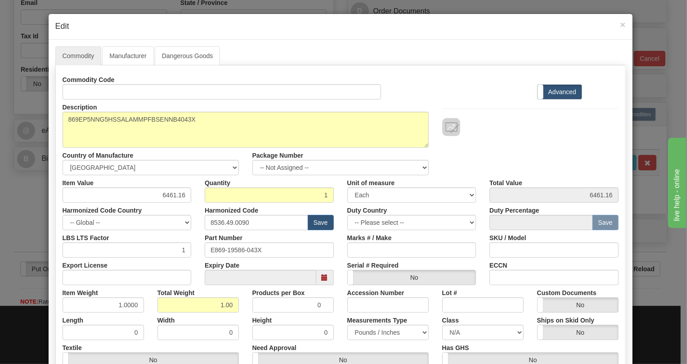
click at [335, 281] on div "Expiry Date" at bounding box center [269, 270] width 143 height 27
click at [176, 196] on input "6461.16" at bounding box center [127, 194] width 129 height 15
paste input "3.894,34"
click at [163, 193] on input "3.894,34" at bounding box center [127, 194] width 129 height 15
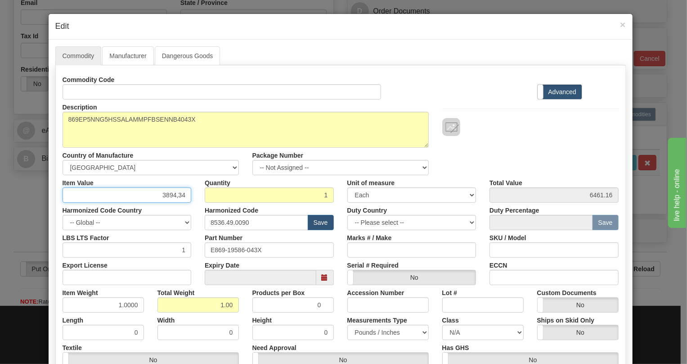
click at [173, 197] on input "3894,34" at bounding box center [127, 194] width 129 height 15
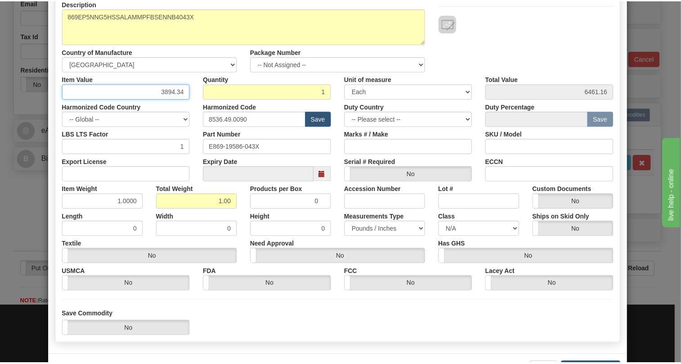
scroll to position [137, 0]
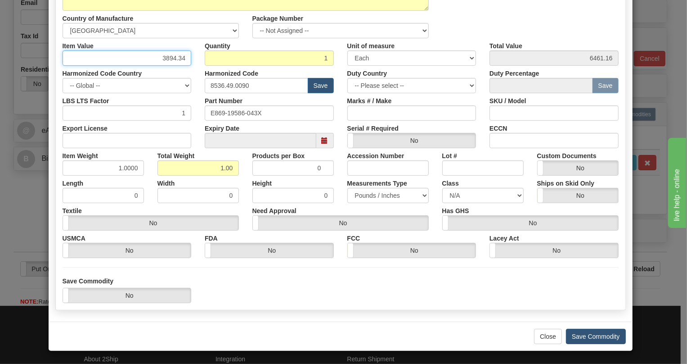
type input "3894.34"
click at [589, 336] on button "Save Commodity" at bounding box center [596, 335] width 60 height 15
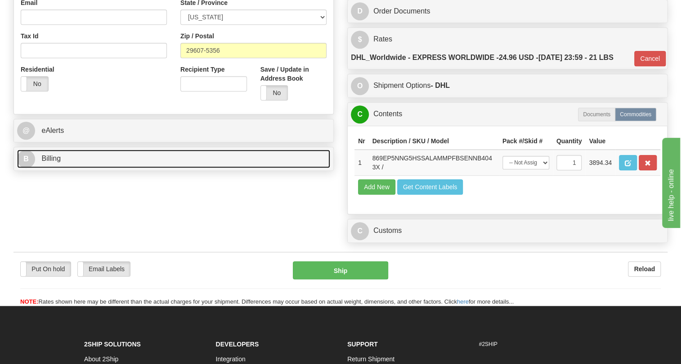
click at [54, 162] on span "Billing" at bounding box center [50, 158] width 19 height 8
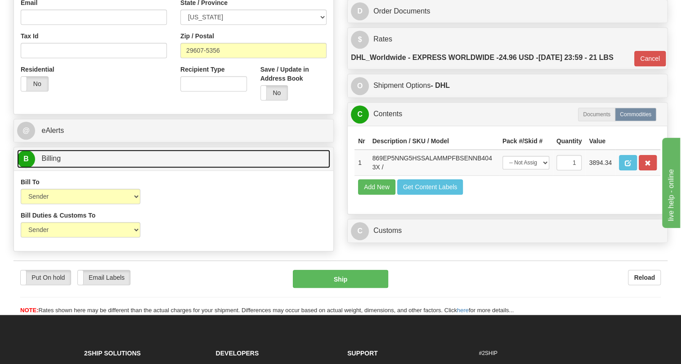
click at [54, 162] on span "Billing" at bounding box center [50, 158] width 19 height 8
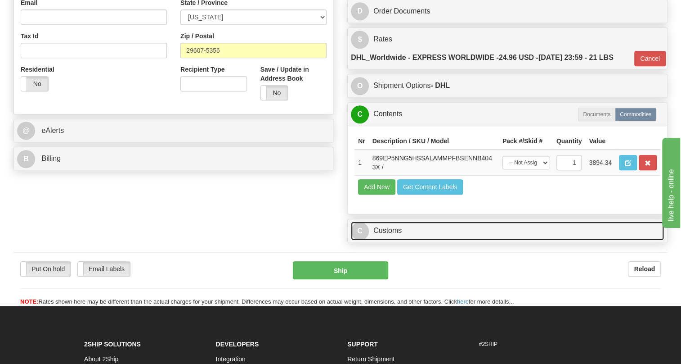
click at [396, 240] on link "C Customs" at bounding box center [507, 230] width 313 height 18
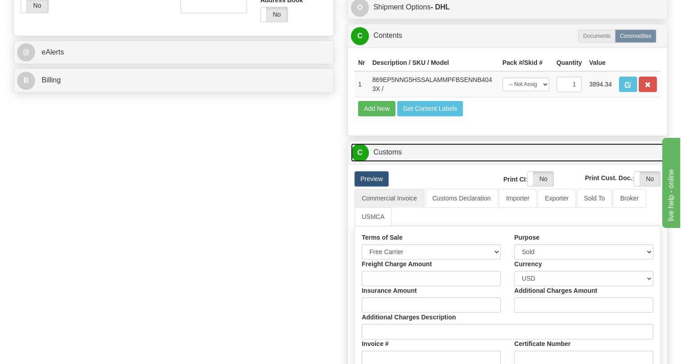
scroll to position [368, 0]
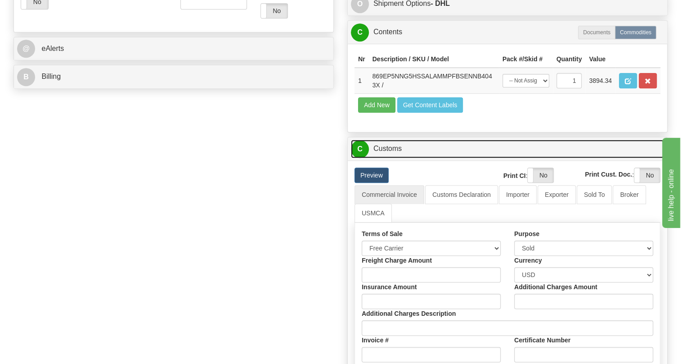
click at [398, 158] on link "C Customs" at bounding box center [507, 148] width 313 height 18
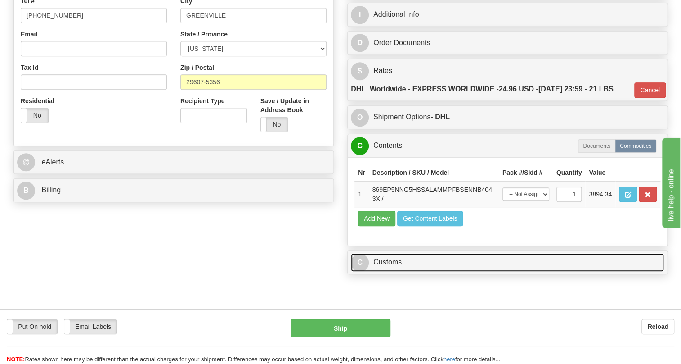
scroll to position [245, 0]
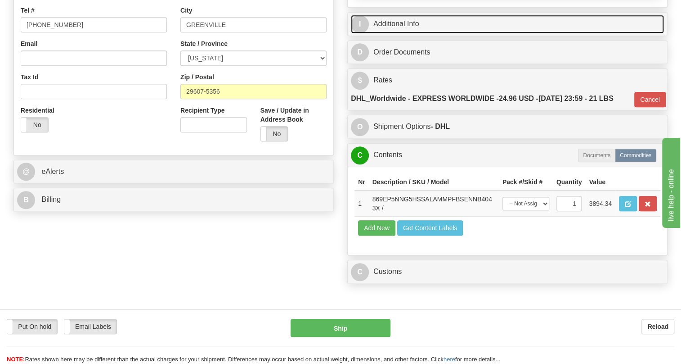
click at [407, 33] on link "I Additional Info" at bounding box center [507, 24] width 313 height 18
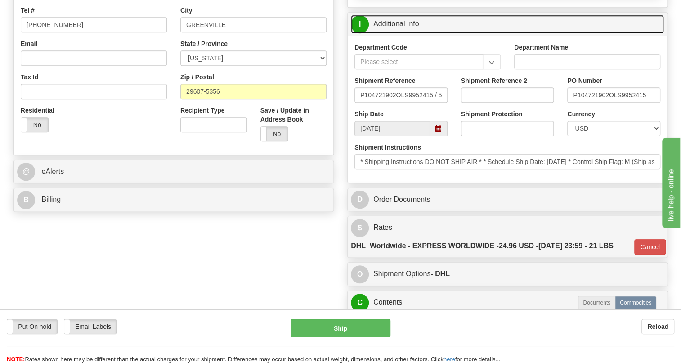
click at [407, 33] on link "I Additional Info" at bounding box center [507, 24] width 313 height 18
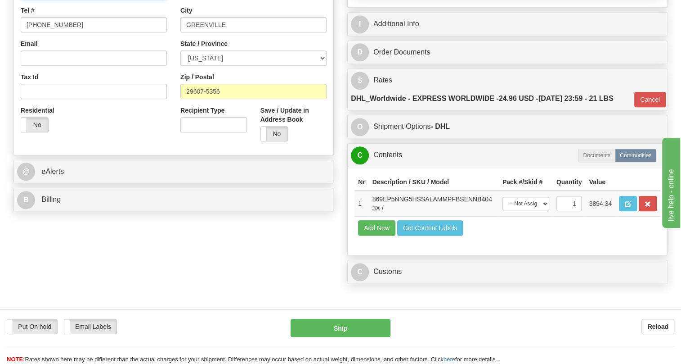
paste input "Mark Bishop"
type input "RECEIVING / Mark Bishop / PO# P104721902"
click at [53, 32] on input "[PHONE_NUMBER]" at bounding box center [94, 24] width 146 height 15
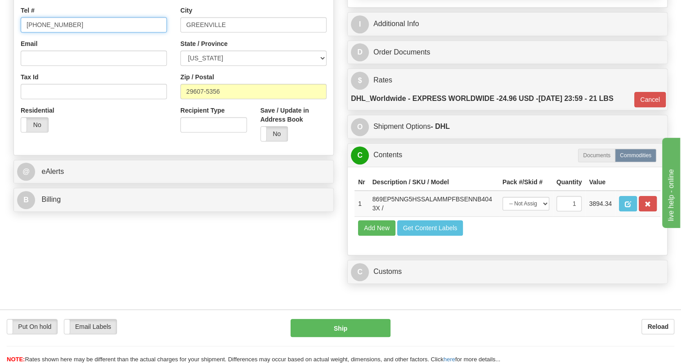
click at [53, 32] on input "[PHONE_NUMBER]" at bounding box center [94, 24] width 146 height 15
paste input "864-449-5189"
type input "864-449-5189"
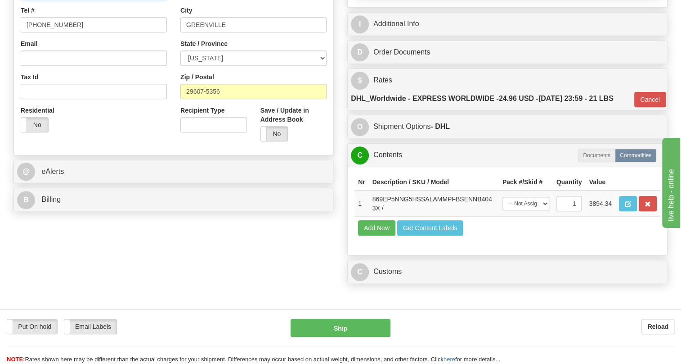
drag, startPoint x: 158, startPoint y: 12, endPoint x: 108, endPoint y: 13, distance: 49.9
paste input "n: 2702527"
type input "RECEIVING / Mark Bishop / Pn: 2702527"
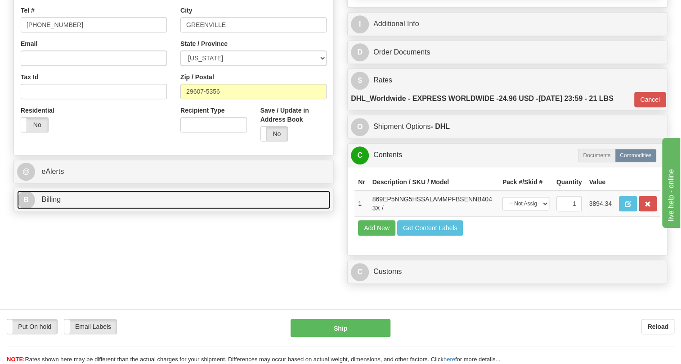
click at [57, 203] on span "Billing" at bounding box center [50, 199] width 19 height 8
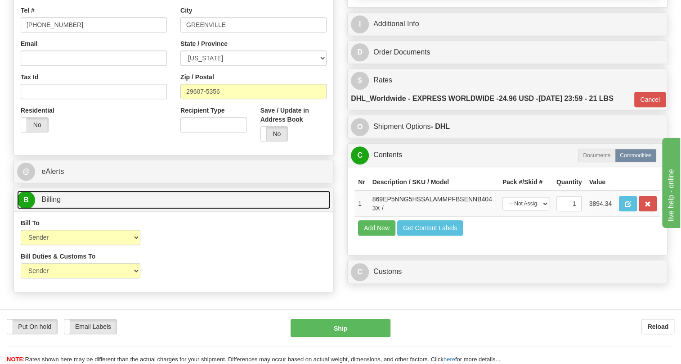
click at [57, 203] on span "Billing" at bounding box center [50, 199] width 19 height 8
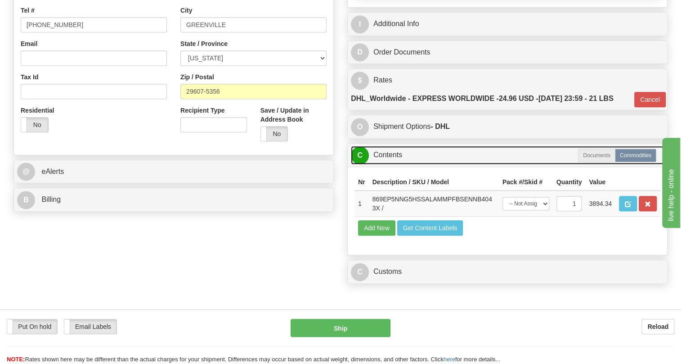
click at [392, 164] on link "C Contents" at bounding box center [507, 155] width 313 height 18
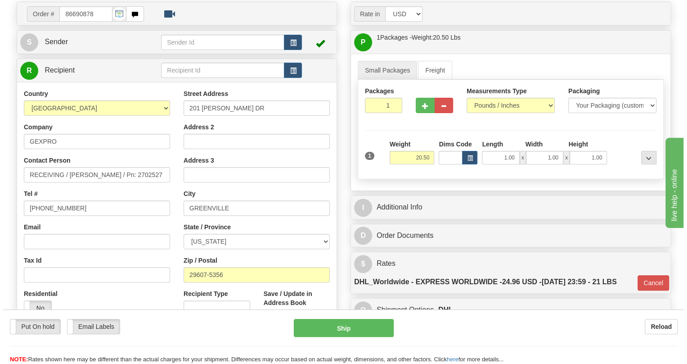
scroll to position [81, 0]
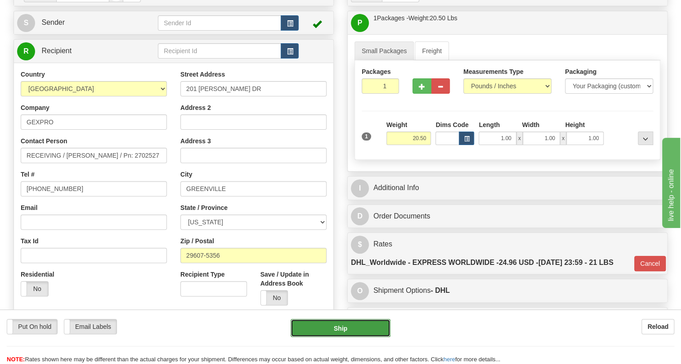
click at [342, 328] on button "Ship" at bounding box center [341, 328] width 100 height 18
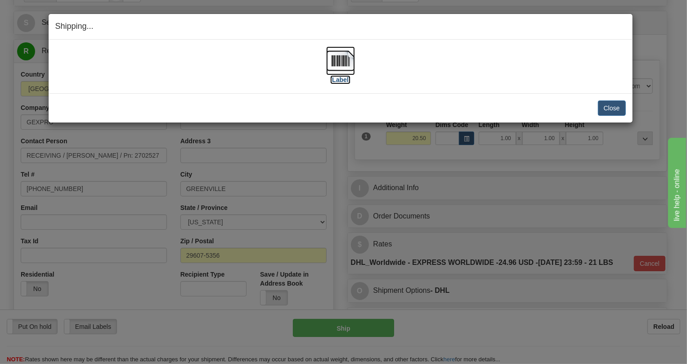
click at [334, 61] on img at bounding box center [340, 60] width 29 height 29
click at [609, 108] on button "Close" at bounding box center [612, 107] width 28 height 15
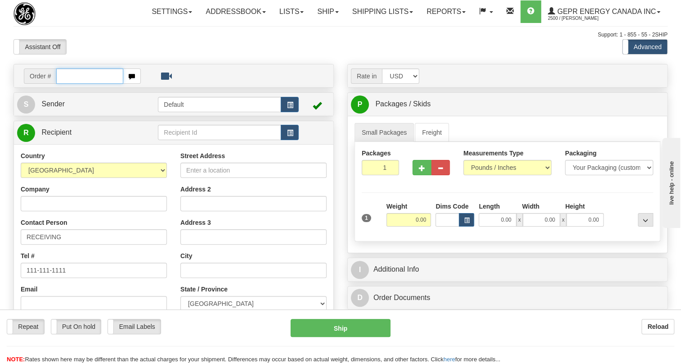
click at [77, 84] on input "text" at bounding box center [89, 75] width 67 height 15
paste input "0086690876"
click at [67, 84] on input "0086690876" at bounding box center [89, 75] width 67 height 15
type input "86690876"
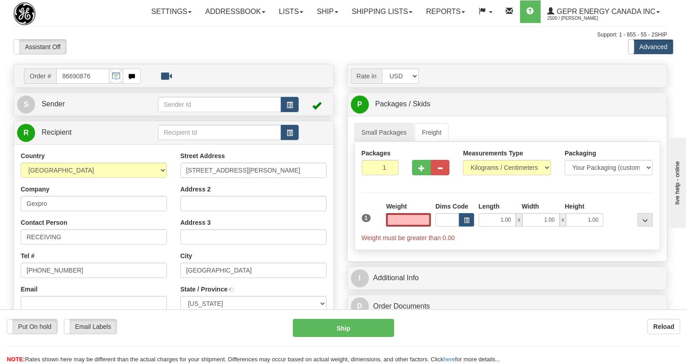
type input "[GEOGRAPHIC_DATA]"
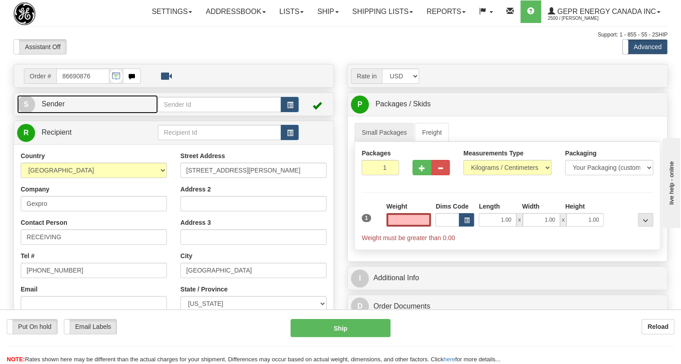
type input "0.00"
click at [61, 108] on span "Sender" at bounding box center [52, 104] width 23 height 8
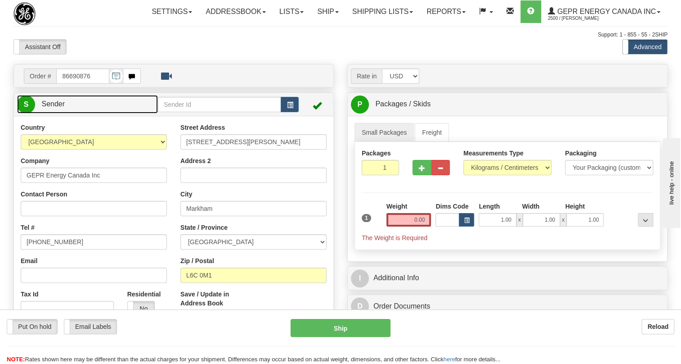
type input "MARKHAM"
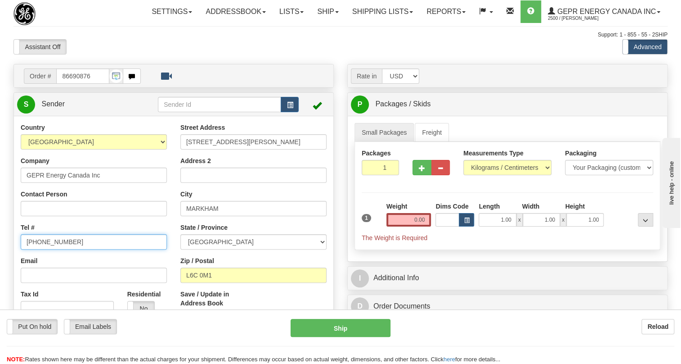
click at [53, 249] on input "[PHONE_NUMBER]" at bounding box center [94, 241] width 146 height 15
paste input "[PHONE_NUMBER]"
type input "[PHONE_NUMBER]"
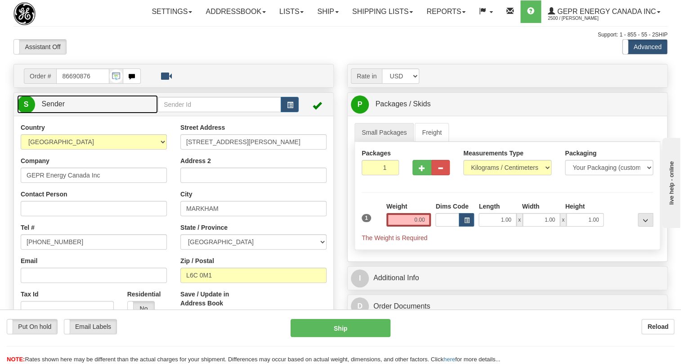
click at [56, 113] on link "S Sender" at bounding box center [87, 104] width 141 height 18
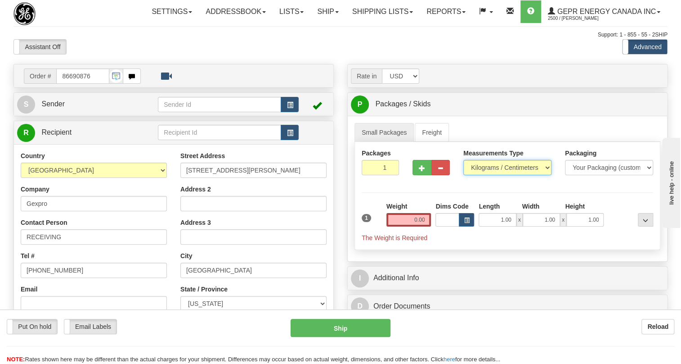
click at [495, 175] on select "Pounds / Inches Kilograms / Centimeters" at bounding box center [507, 167] width 88 height 15
select select "0"
click at [463, 175] on select "Pounds / Inches Kilograms / Centimeters" at bounding box center [507, 167] width 88 height 15
click at [414, 226] on input "0.00" at bounding box center [408, 219] width 45 height 13
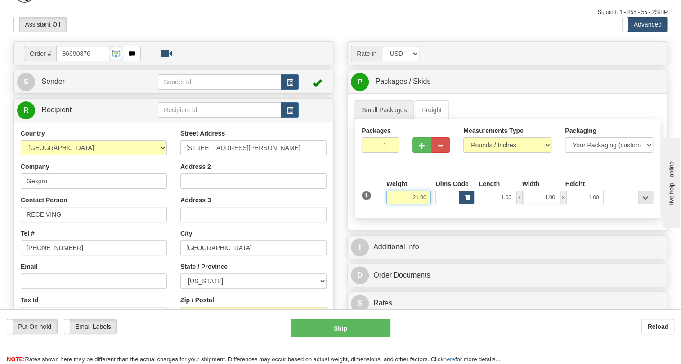
scroll to position [40, 0]
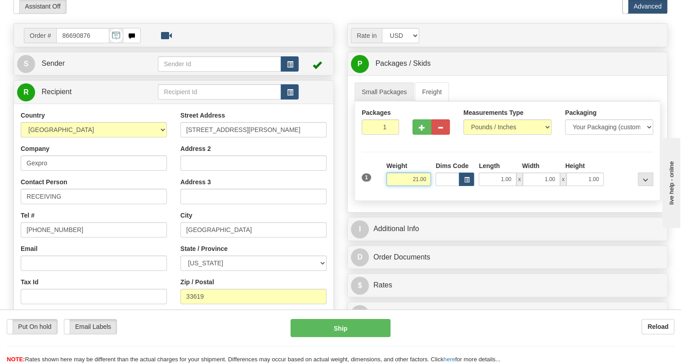
type input "21.00"
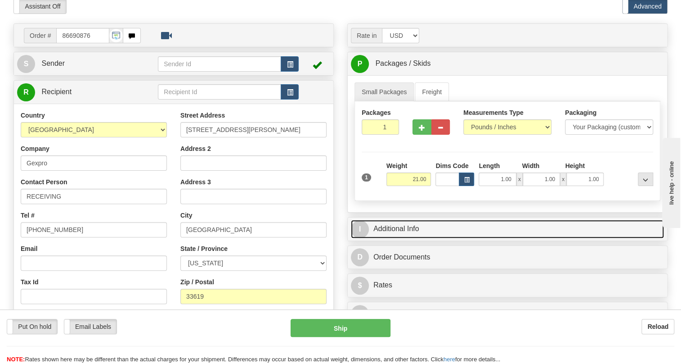
click at [404, 238] on link "I Additional Info" at bounding box center [507, 229] width 313 height 18
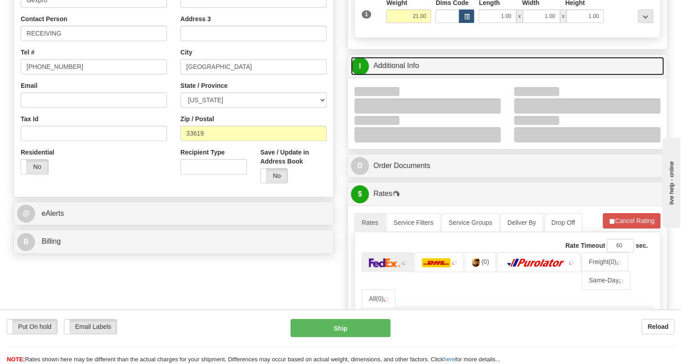
scroll to position [204, 0]
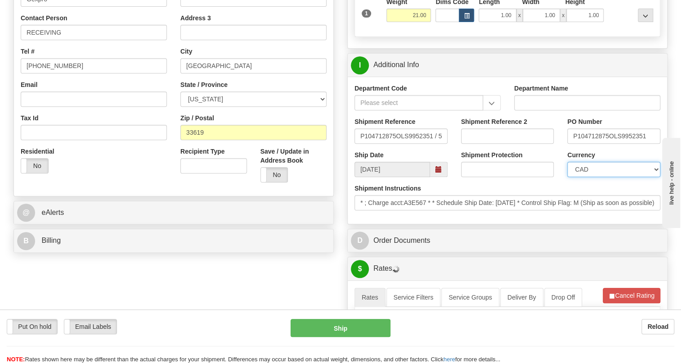
click at [602, 177] on select "CAD USD EUR ZAR [PERSON_NAME] ARN AUD AUS AWG BBD BFR BGN BHD BMD BND BRC BRL C…" at bounding box center [613, 169] width 93 height 15
select select "1"
click at [567, 177] on select "CAD USD EUR ZAR [PERSON_NAME] ARN AUD AUS AWG BBD BFR BGN BHD BMD BND BRC BRL C…" at bounding box center [613, 169] width 93 height 15
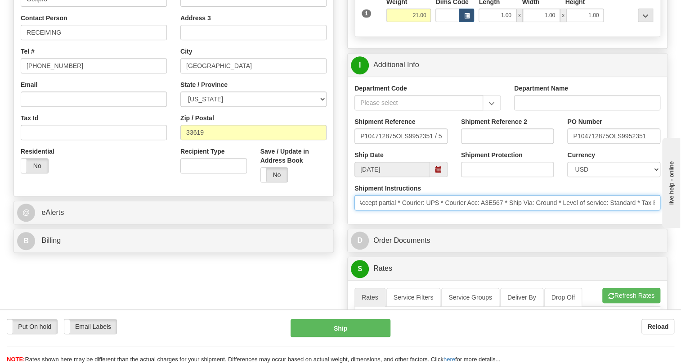
scroll to position [0, 325]
drag, startPoint x: 580, startPoint y: 222, endPoint x: 367, endPoint y: 225, distance: 212.8
click at [367, 210] on input "* ; Charge acct:A3E567 * * Schedule Ship Date: [DATE] * Control Ship Flag: M (S…" at bounding box center [508, 202] width 306 height 15
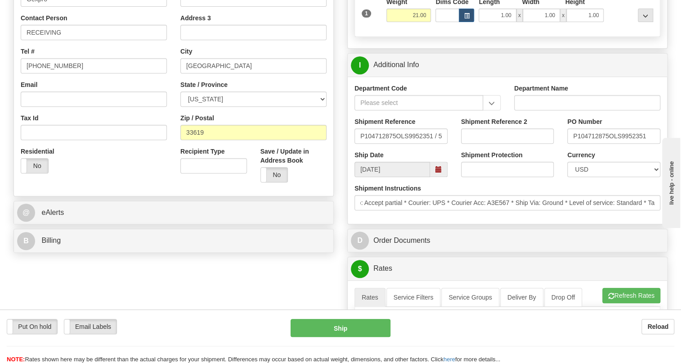
click at [431, 217] on div "Shipment Instructions * ; Charge acct:A3E567 * * Schedule Ship Date: [DATE] * C…" at bounding box center [507, 200] width 319 height 33
drag, startPoint x: 608, startPoint y: 153, endPoint x: 556, endPoint y: 159, distance: 52.6
click at [556, 150] on div "Shipment Reference P104712875OLS9952351 / 531208 Shipment Reference 2 PO Number…" at bounding box center [507, 133] width 319 height 33
click at [78, 40] on div "Contact Person RECEIVING" at bounding box center [94, 26] width 146 height 27
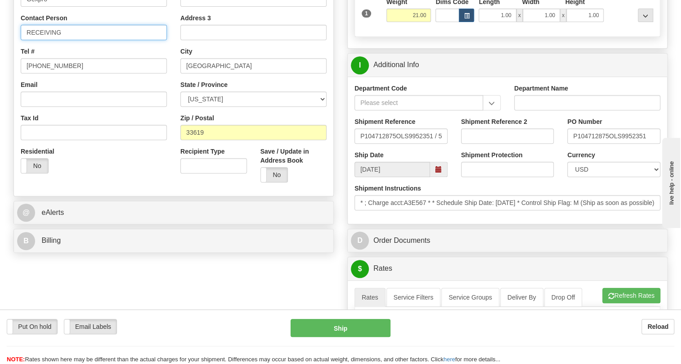
click at [80, 40] on input "RECEIVING" at bounding box center [94, 32] width 146 height 15
paste input "P104712875"
type input "RECEIVING / PO# P104712875"
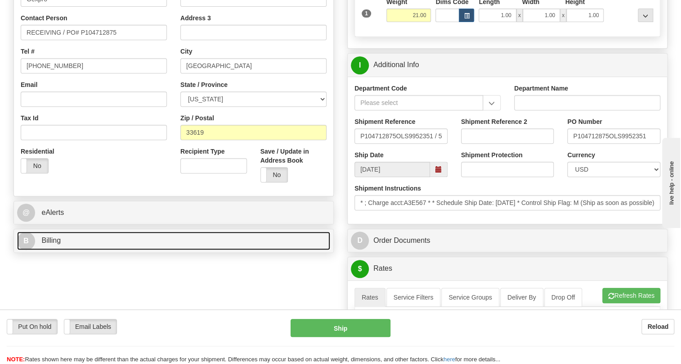
click at [51, 244] on span "Billing" at bounding box center [50, 240] width 19 height 8
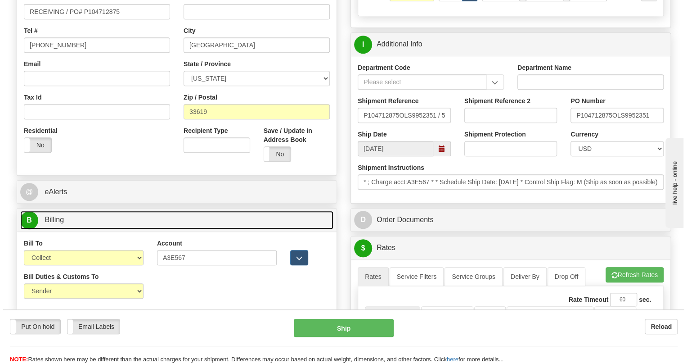
scroll to position [245, 0]
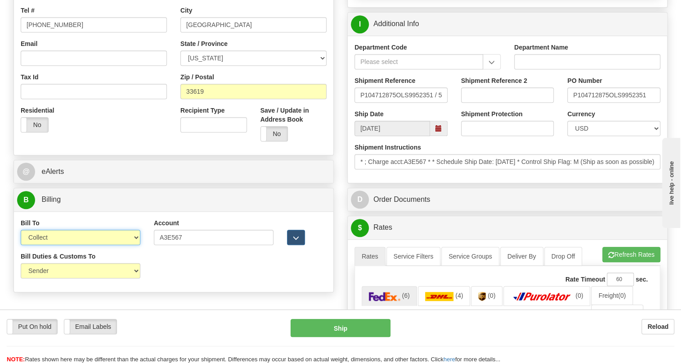
click at [73, 245] on select "Sender Recipient Third Party Collect" at bounding box center [81, 236] width 120 height 15
select select "1"
click at [21, 245] on select "Sender Recipient Third Party Collect" at bounding box center [81, 236] width 120 height 15
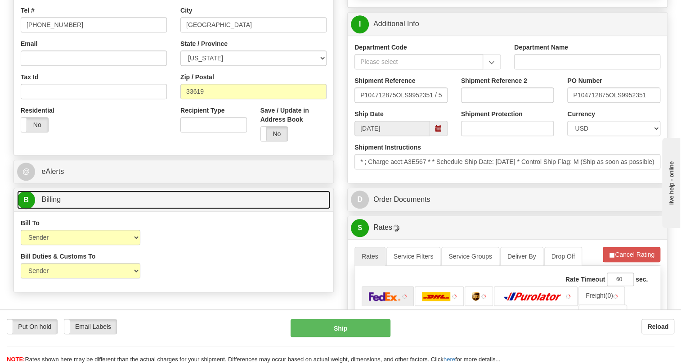
click at [48, 203] on span "Billing" at bounding box center [50, 199] width 19 height 8
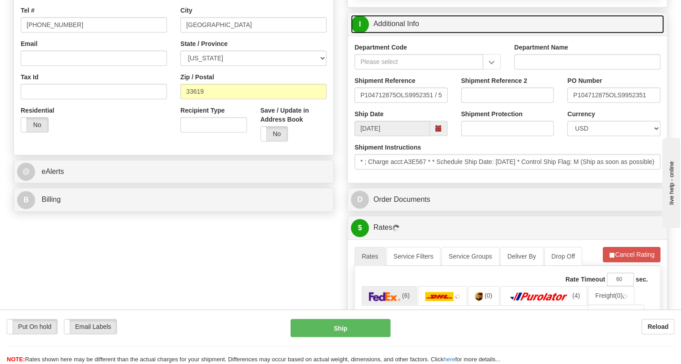
click at [399, 33] on link "I Additional Info" at bounding box center [507, 24] width 313 height 18
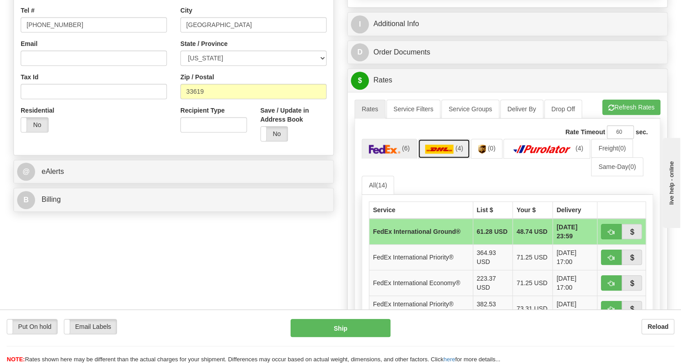
click at [430, 153] on img at bounding box center [439, 148] width 29 height 9
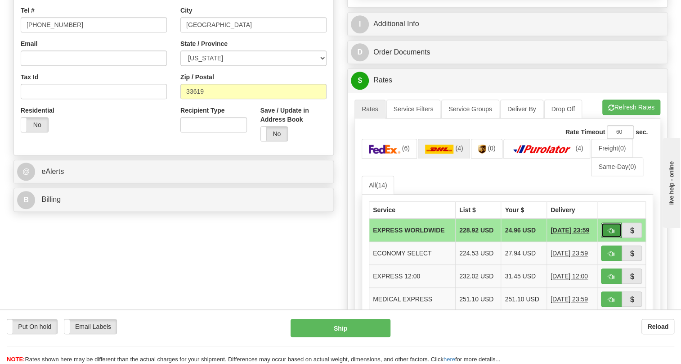
click at [608, 233] on span "button" at bounding box center [611, 231] width 6 height 6
type input "P"
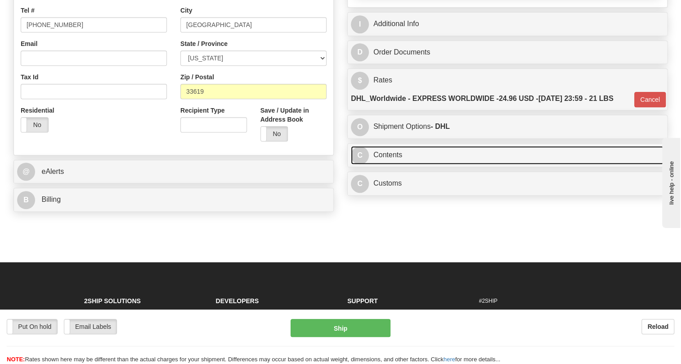
click at [384, 164] on link "C Contents" at bounding box center [507, 155] width 313 height 18
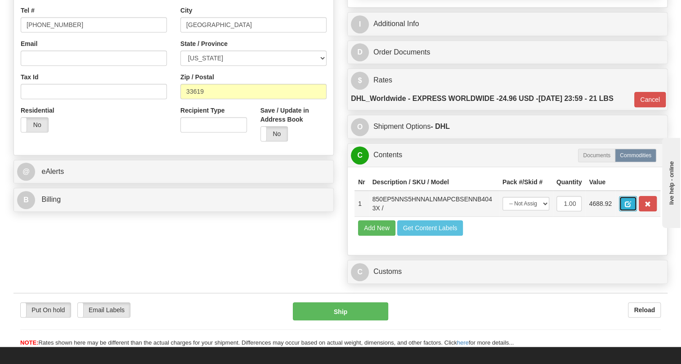
click at [625, 207] on span "button" at bounding box center [628, 204] width 6 height 6
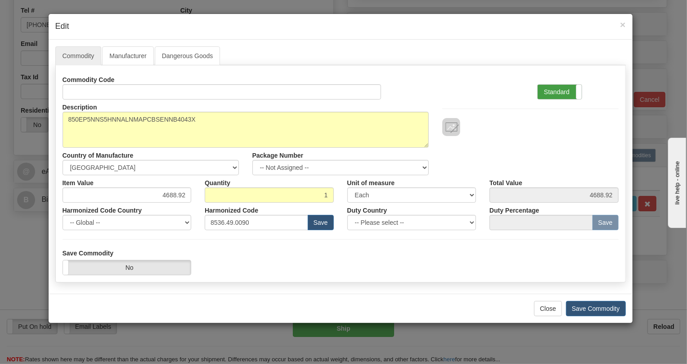
click at [556, 90] on label "Standard" at bounding box center [560, 92] width 44 height 14
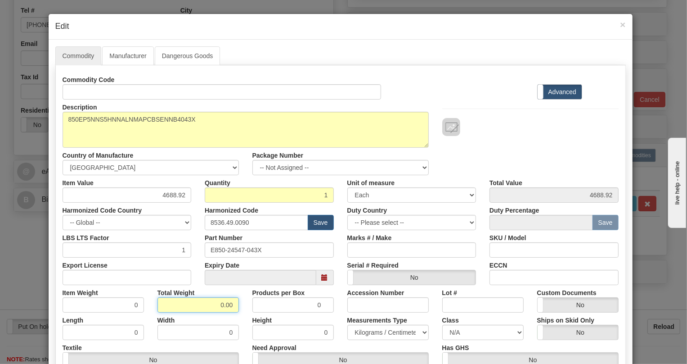
click at [213, 309] on input "0.00" at bounding box center [197, 304] width 81 height 15
type input "1.00"
type input "1.0000"
click at [360, 332] on select "Pounds / Inches Kilograms / Centimeters" at bounding box center [387, 331] width 81 height 15
select select "0"
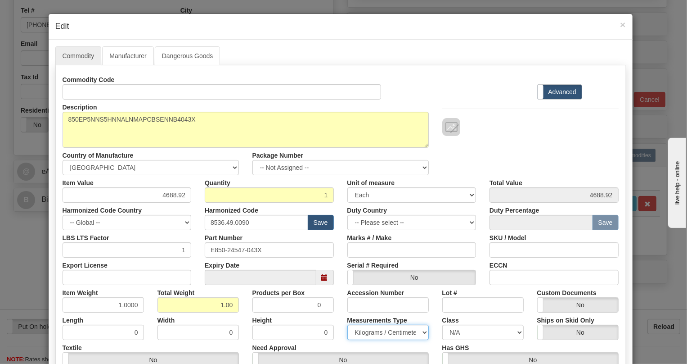
click at [347, 324] on select "Pounds / Inches Kilograms / Centimeters" at bounding box center [387, 331] width 81 height 15
click at [174, 194] on input "4688.92" at bounding box center [127, 194] width 129 height 15
paste input "3.760,48"
click at [162, 194] on input "3.760,48" at bounding box center [127, 194] width 129 height 15
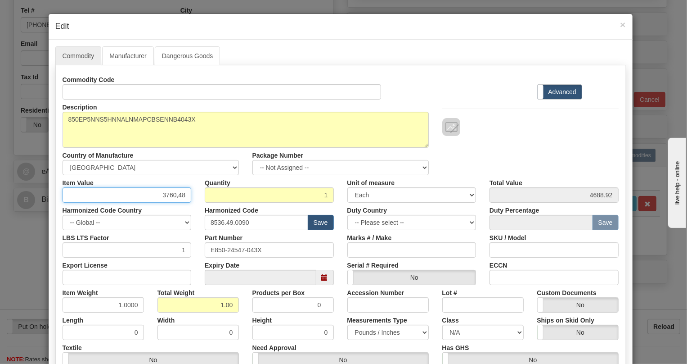
click at [174, 193] on input "3760,48" at bounding box center [127, 194] width 129 height 15
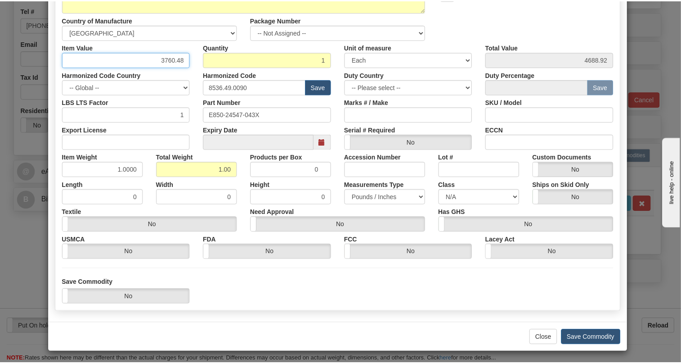
scroll to position [137, 0]
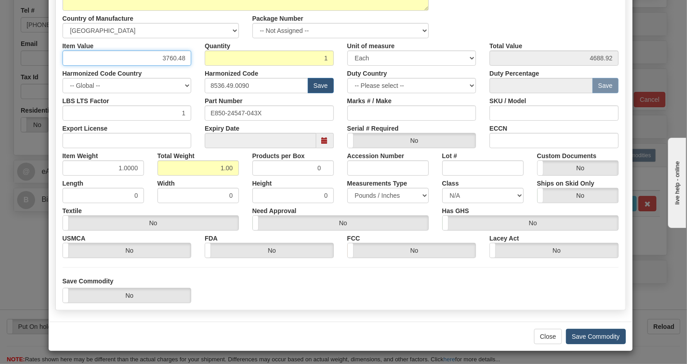
type input "3760.48"
click at [592, 334] on button "Save Commodity" at bounding box center [596, 335] width 60 height 15
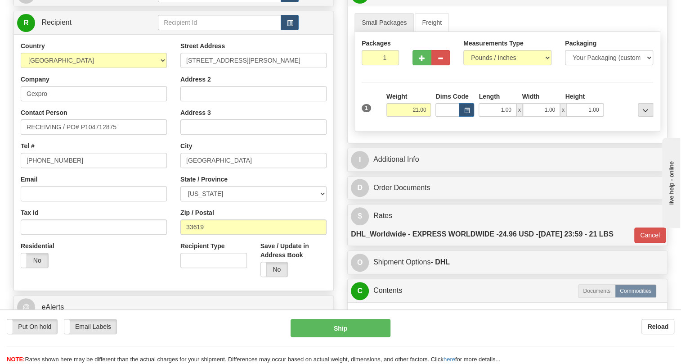
scroll to position [81, 0]
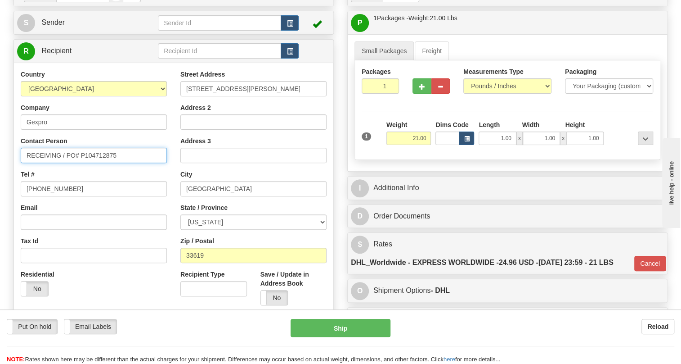
click at [54, 163] on input "RECEIVING / PO# P104712875" at bounding box center [94, 155] width 146 height 15
paste input "[PERSON_NAME]"
type input "[PERSON_NAME] / PO# P104712875"
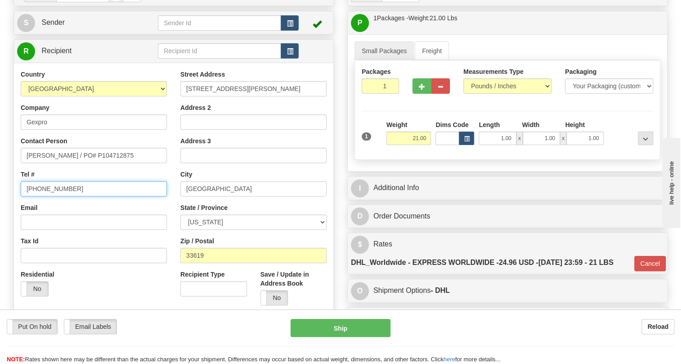
click at [55, 196] on input "[PHONE_NUMBER]" at bounding box center [94, 188] width 146 height 15
paste input "[PHONE_NUMBER]"
type input "[PHONE_NUMBER]"
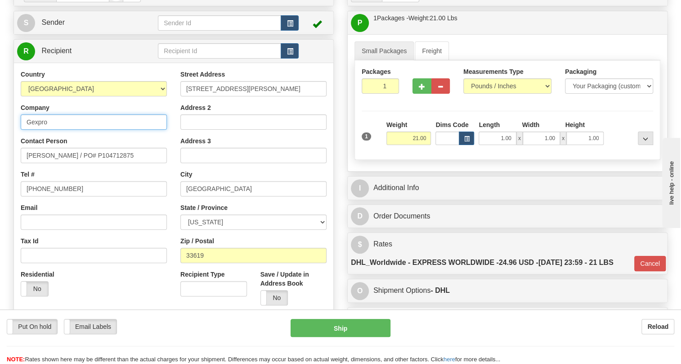
drag, startPoint x: 47, startPoint y: 141, endPoint x: 32, endPoint y: 145, distance: 15.5
click at [32, 130] on input "Gexpro" at bounding box center [94, 121] width 146 height 15
type input "GEXPRO"
drag, startPoint x: 287, startPoint y: 108, endPoint x: 261, endPoint y: 110, distance: 25.7
click at [261, 96] on input "[STREET_ADDRESS][PERSON_NAME]" at bounding box center [253, 88] width 146 height 15
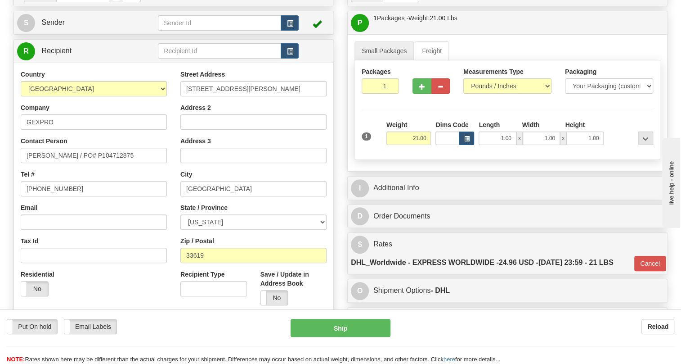
click at [294, 124] on div "Address 2" at bounding box center [253, 116] width 146 height 27
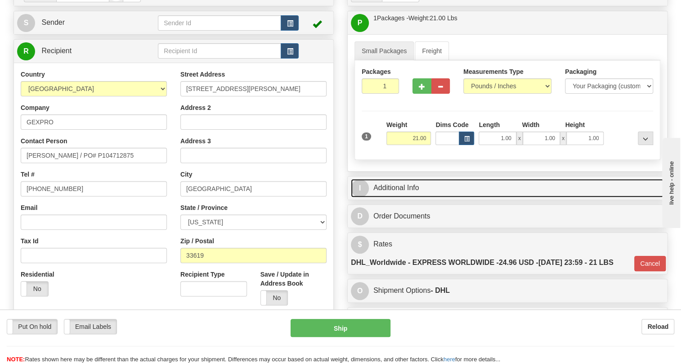
click at [402, 197] on link "I Additional Info" at bounding box center [507, 188] width 313 height 18
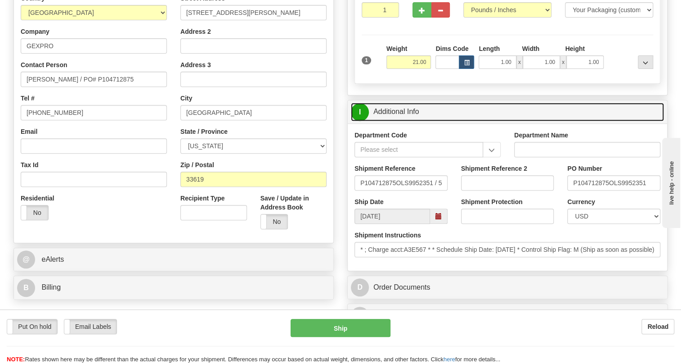
scroll to position [163, 0]
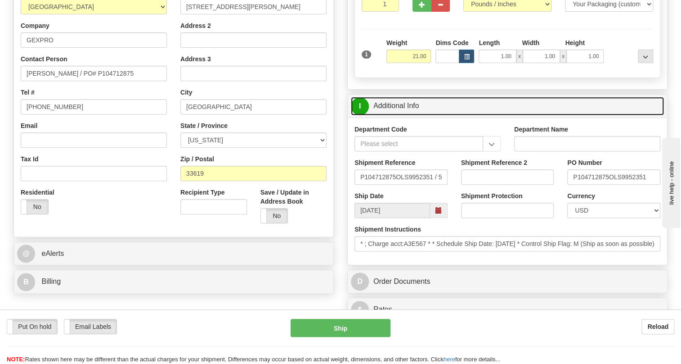
click at [393, 115] on link "I Additional Info" at bounding box center [507, 106] width 313 height 18
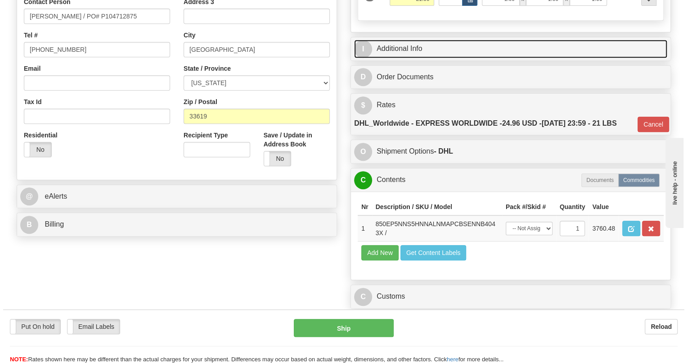
scroll to position [245, 0]
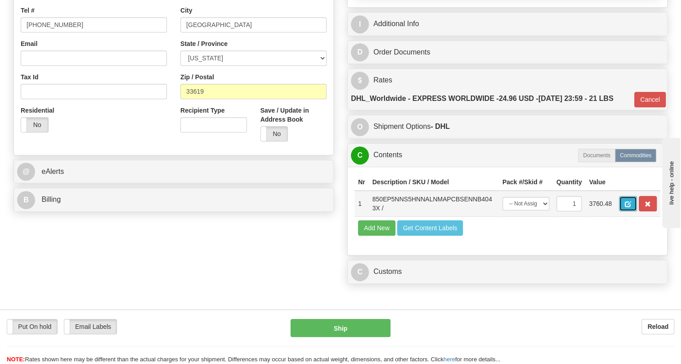
click at [625, 207] on span "button" at bounding box center [628, 204] width 6 height 6
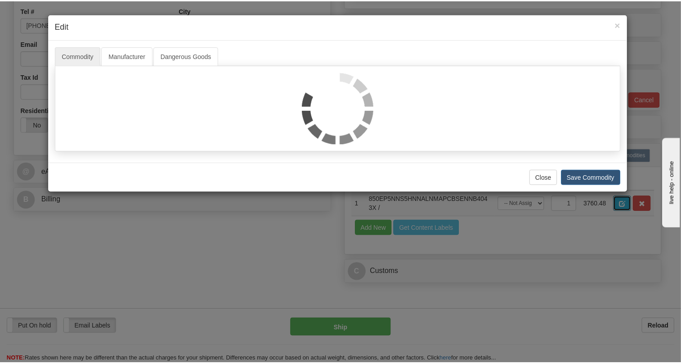
scroll to position [0, 0]
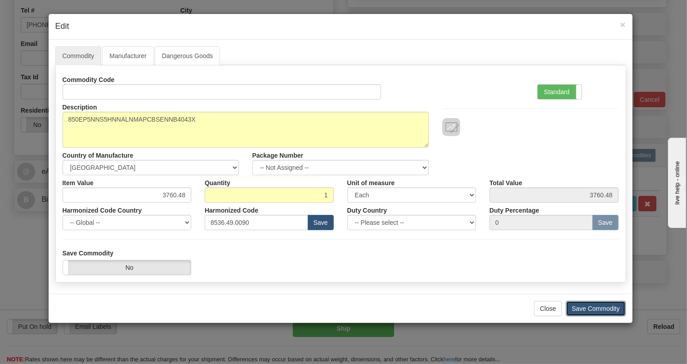
click at [596, 307] on button "Save Commodity" at bounding box center [596, 308] width 60 height 15
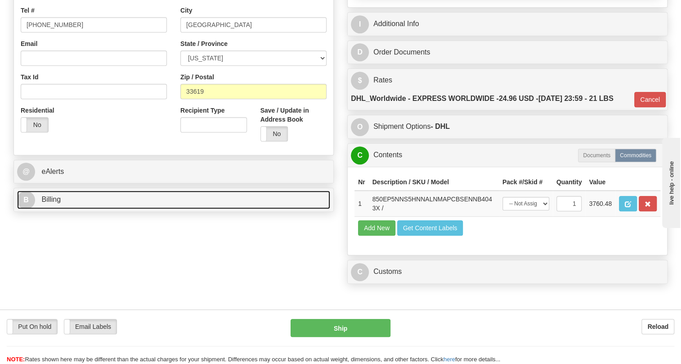
click at [59, 203] on span "Billing" at bounding box center [50, 199] width 19 height 8
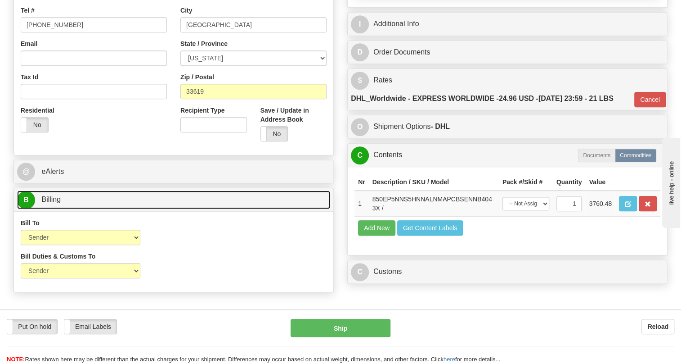
click at [59, 203] on span "Billing" at bounding box center [50, 199] width 19 height 8
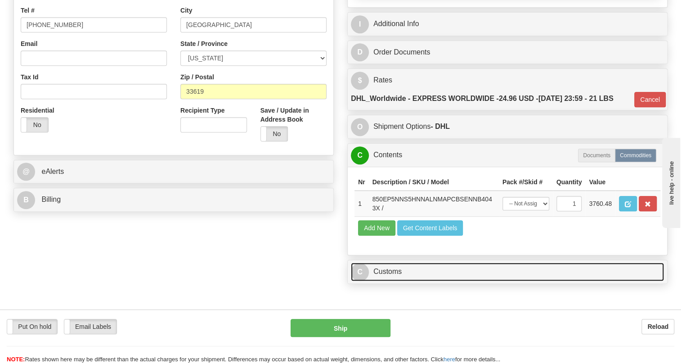
click at [396, 281] on link "C Customs" at bounding box center [507, 271] width 313 height 18
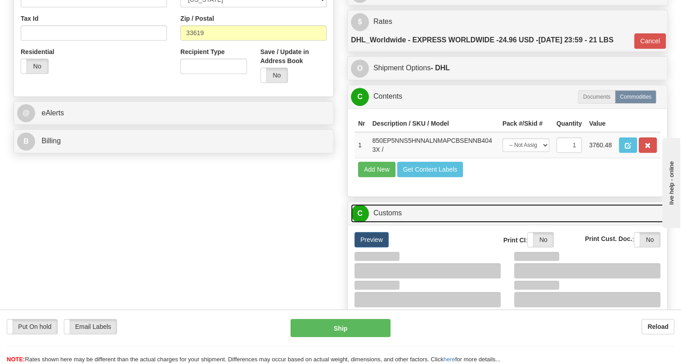
scroll to position [327, 0]
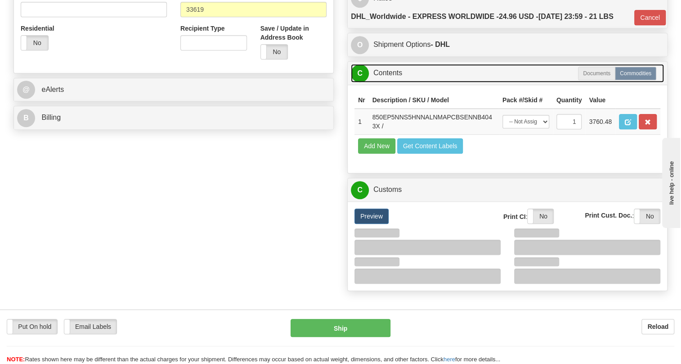
click at [390, 82] on link "C Contents" at bounding box center [507, 73] width 313 height 18
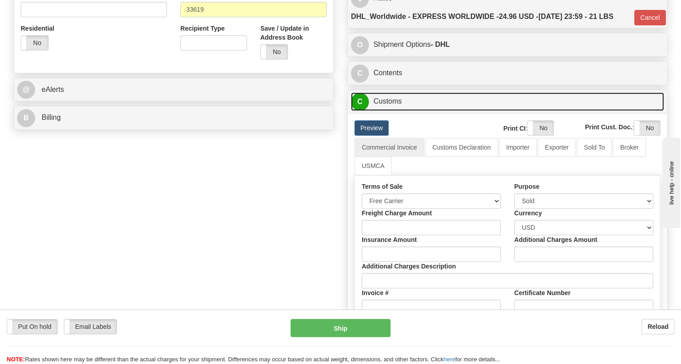
click at [395, 111] on link "C Customs" at bounding box center [507, 101] width 313 height 18
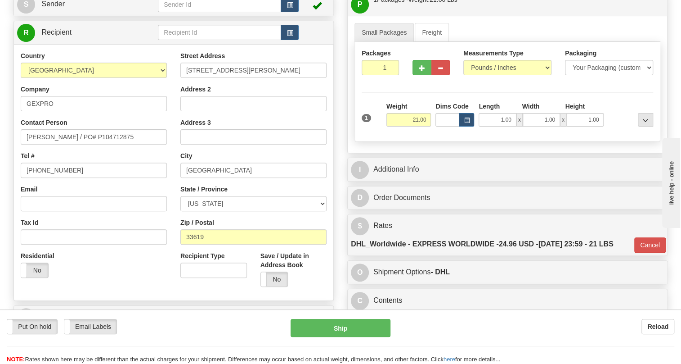
scroll to position [81, 0]
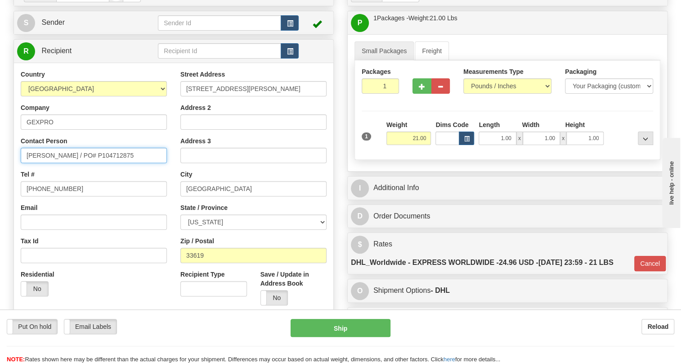
click at [24, 163] on input "[PERSON_NAME] / PO# P104712875" at bounding box center [94, 155] width 146 height 15
type input "RECEIVER / [PERSON_NAME] / PO# P104712875"
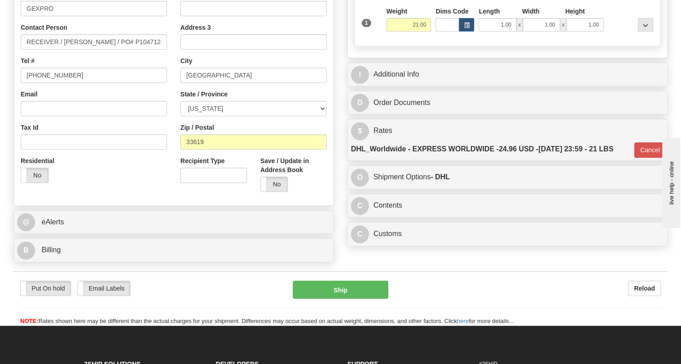
scroll to position [204, 0]
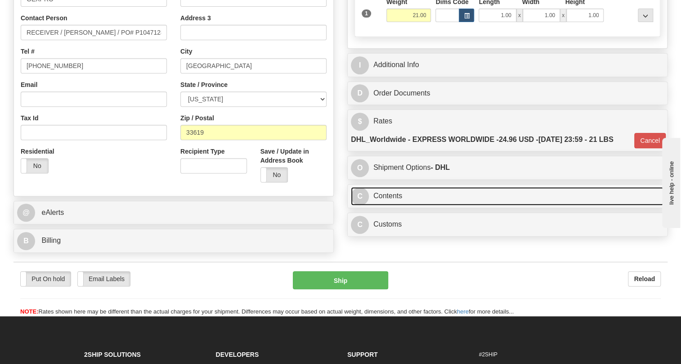
click at [398, 205] on link "C Contents" at bounding box center [507, 196] width 313 height 18
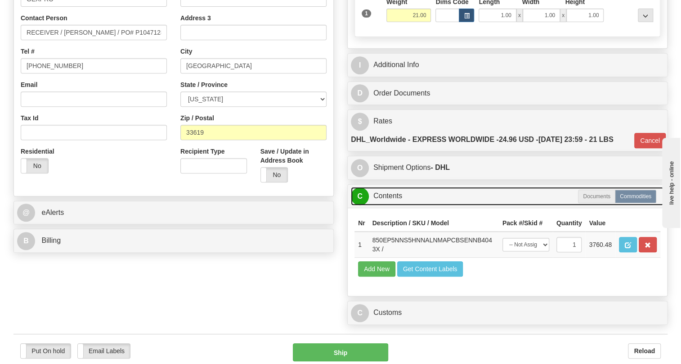
click at [398, 205] on link "C Contents" at bounding box center [507, 196] width 313 height 18
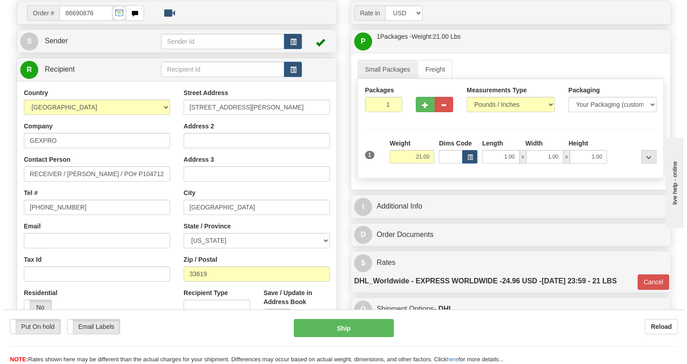
scroll to position [81, 0]
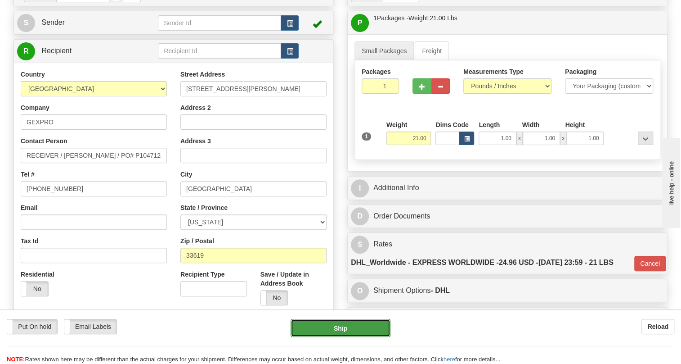
click at [341, 327] on button "Ship" at bounding box center [341, 328] width 100 height 18
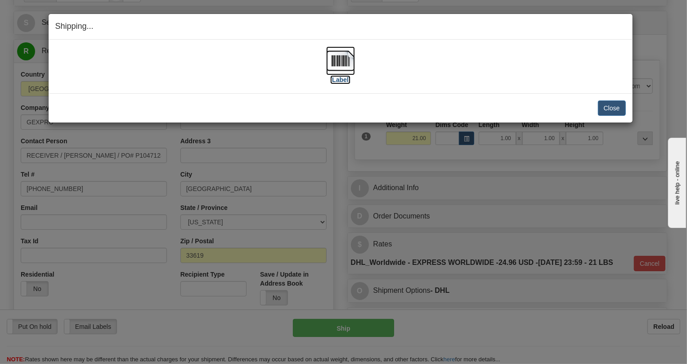
click at [341, 63] on img at bounding box center [340, 60] width 29 height 29
click at [612, 108] on button "Close" at bounding box center [612, 107] width 28 height 15
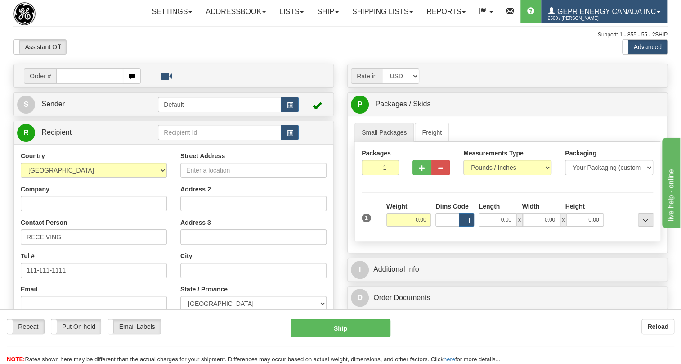
click at [555, 15] on span "GEPR Energy Canada Inc" at bounding box center [605, 12] width 101 height 8
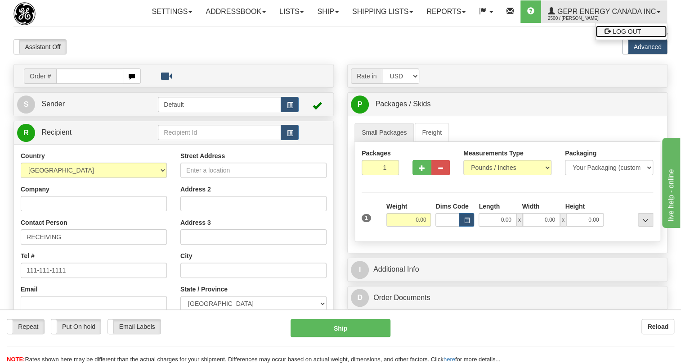
click at [613, 35] on span "LOG OUT" at bounding box center [627, 31] width 28 height 7
